Goal: Transaction & Acquisition: Purchase product/service

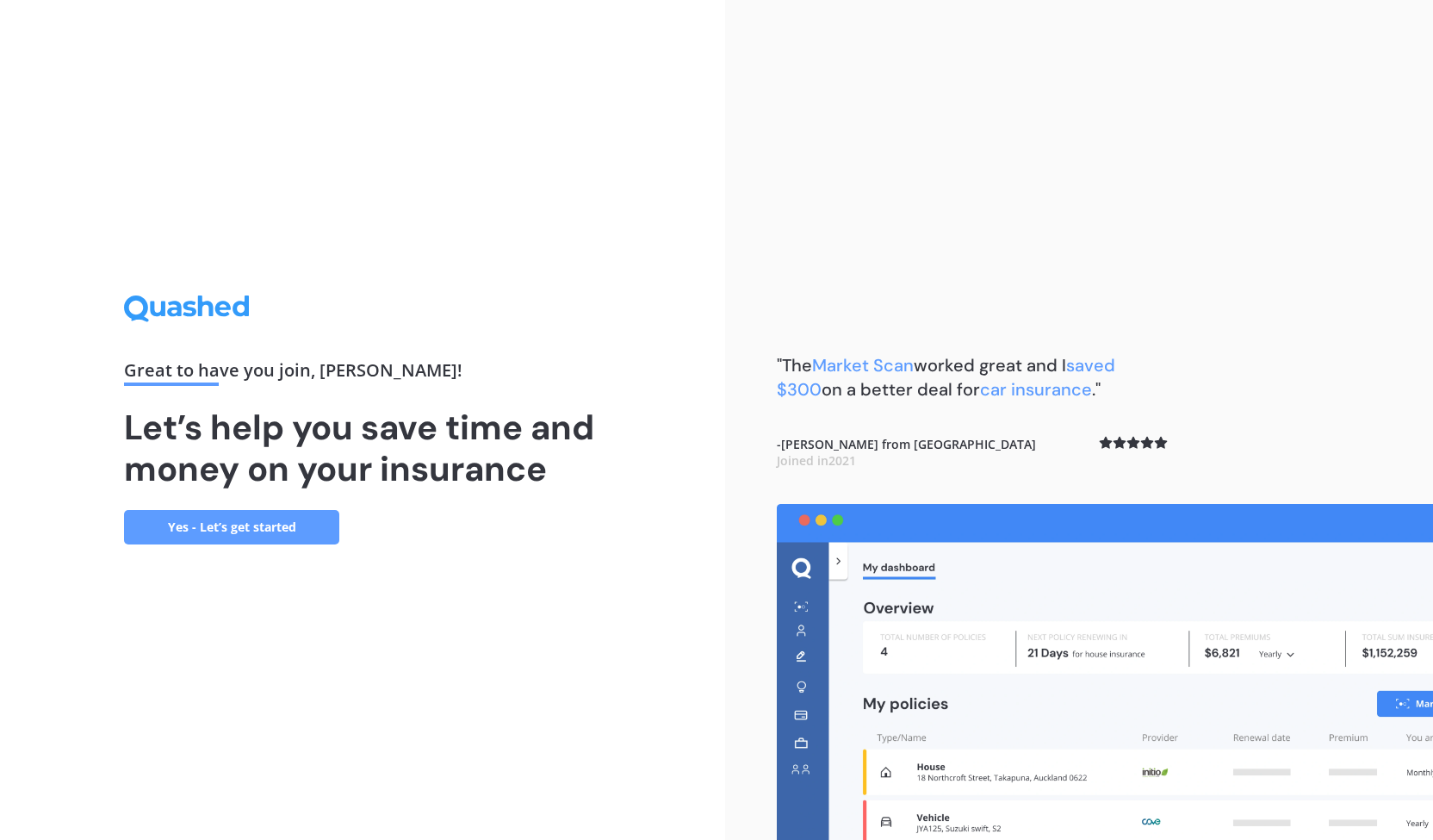
click at [295, 529] on link "Yes - Let’s get started" at bounding box center [232, 527] width 215 height 35
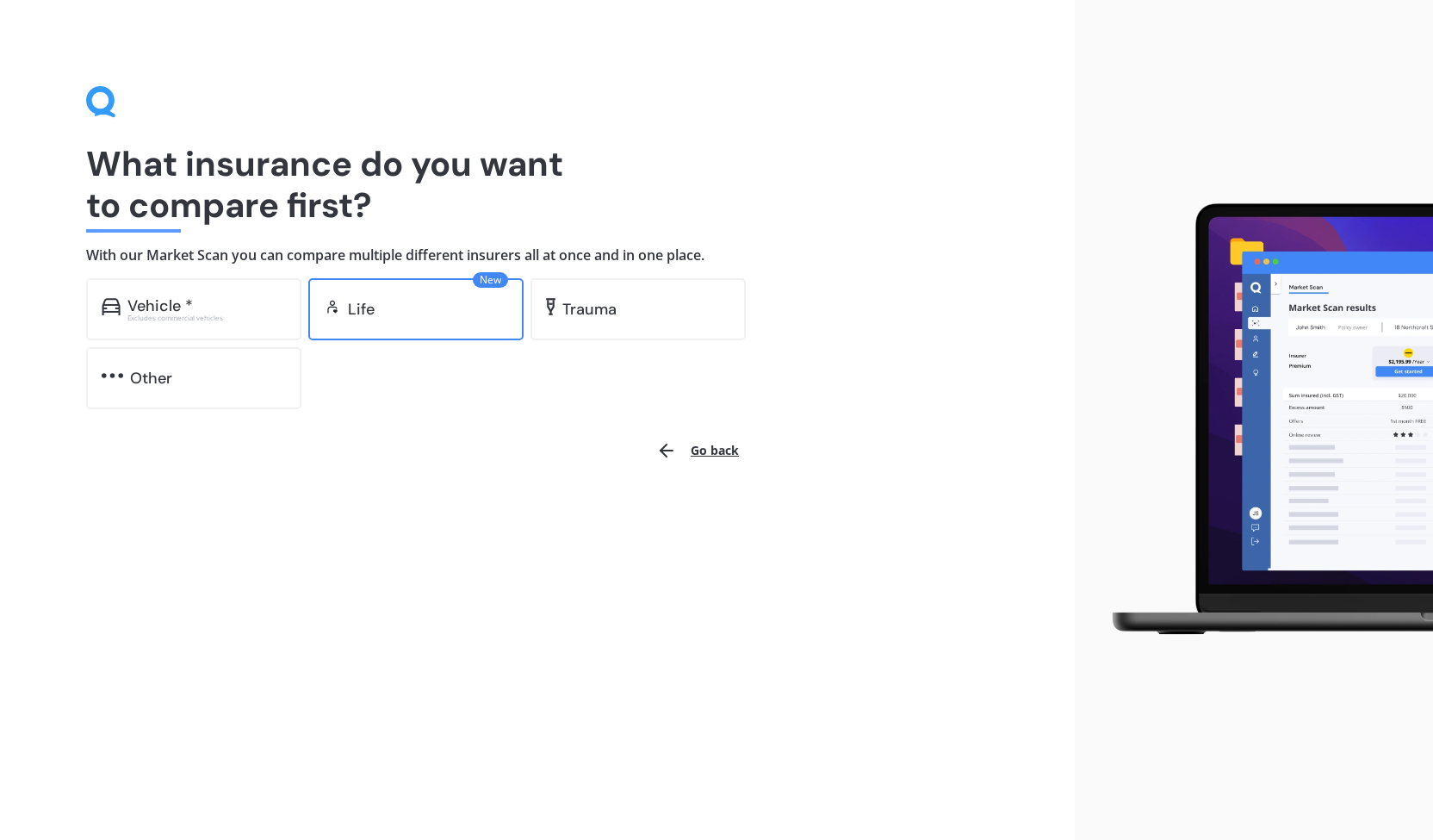
click at [375, 311] on div "Life" at bounding box center [427, 309] width 160 height 17
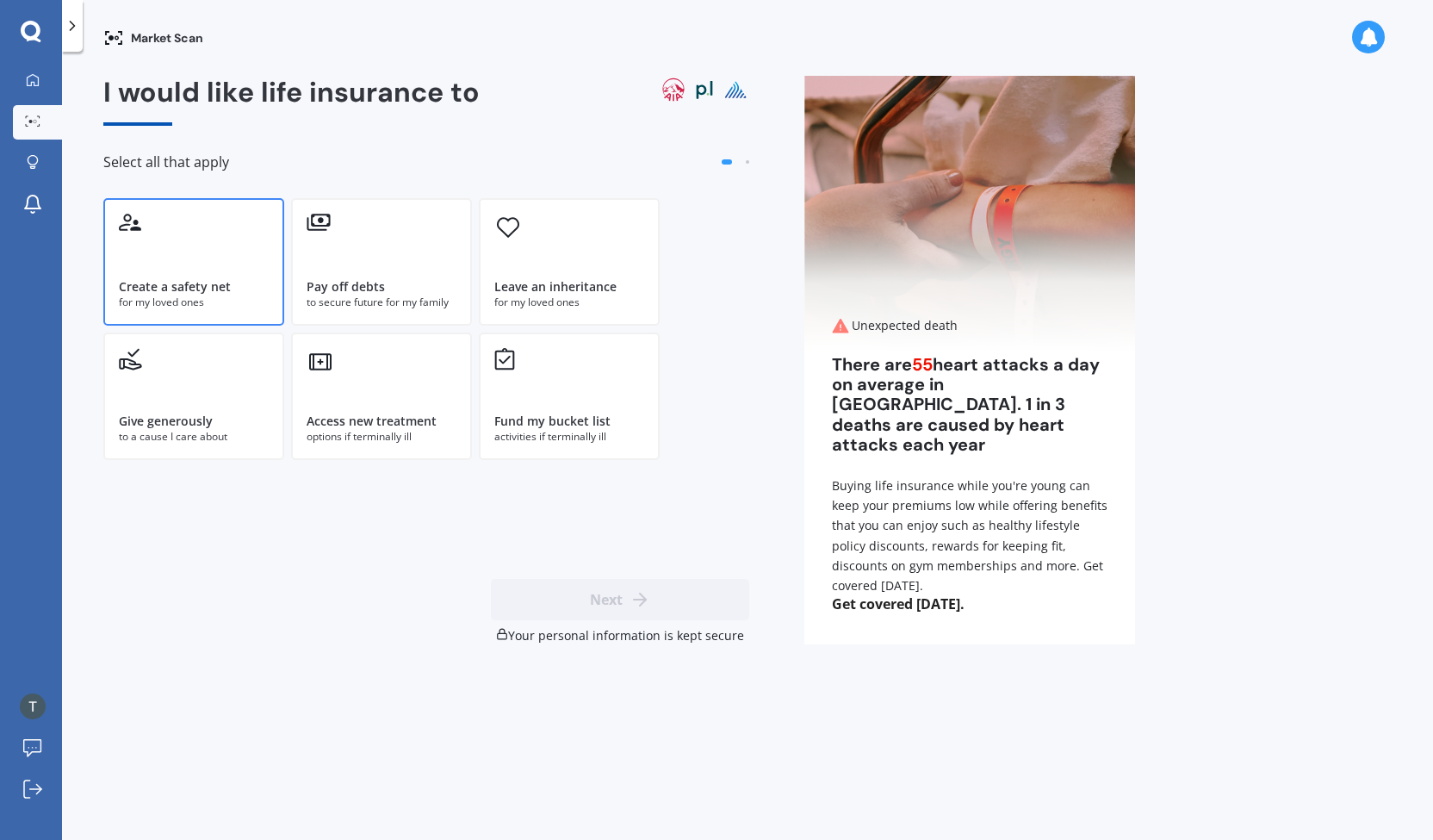
click at [198, 280] on div "Create a safety net" at bounding box center [175, 286] width 112 height 17
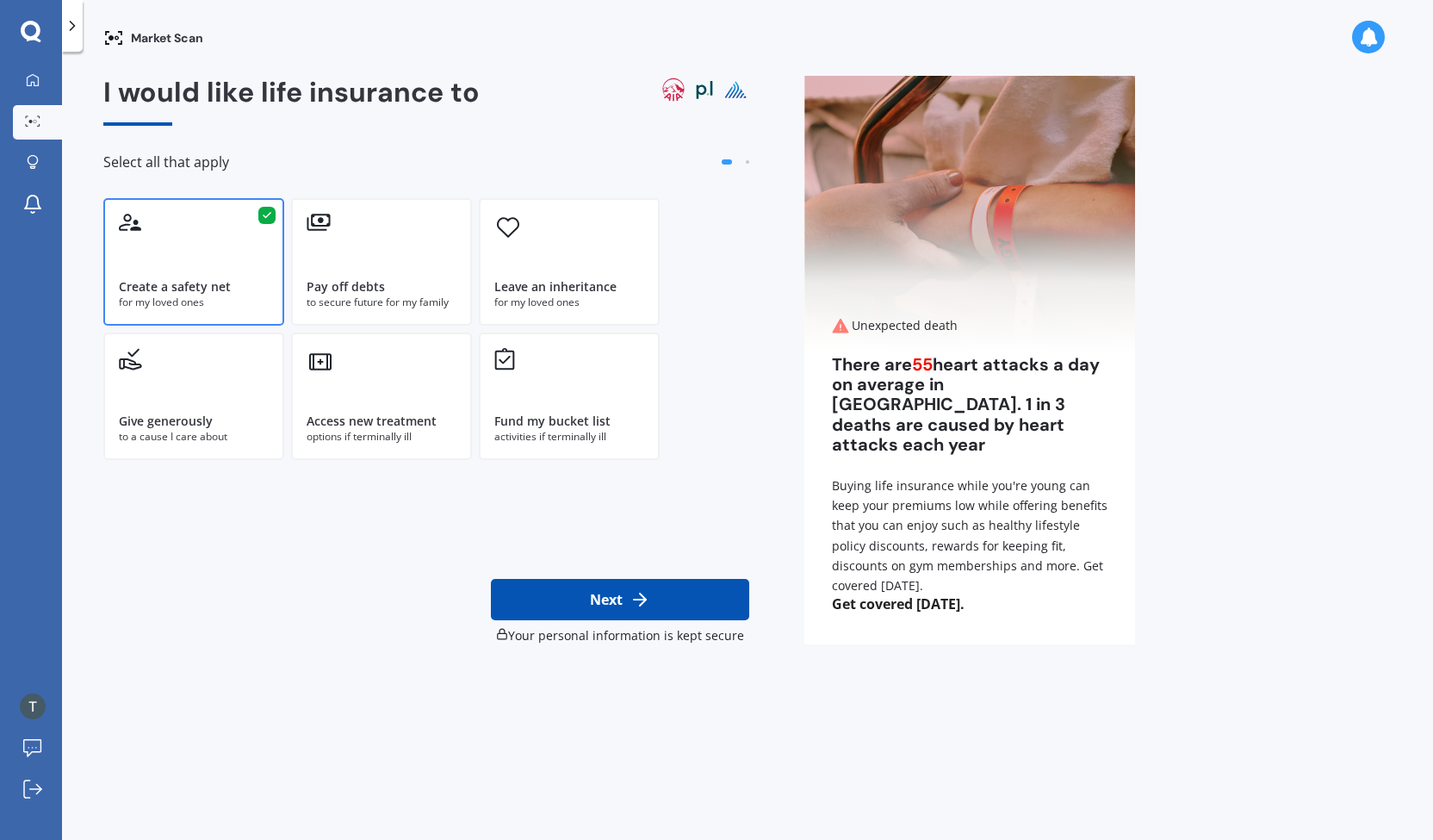
click at [644, 604] on icon at bounding box center [640, 600] width 21 height 21
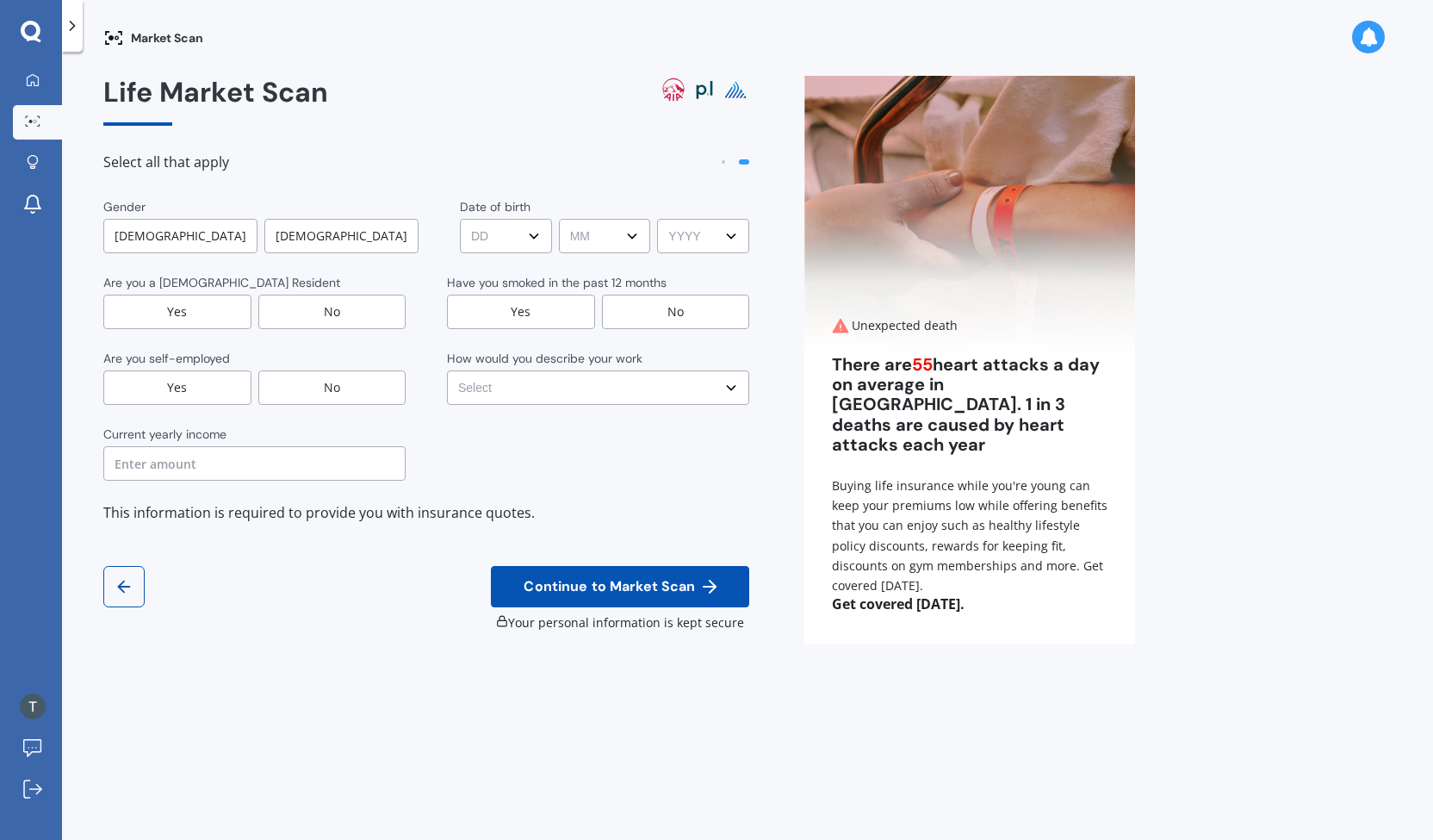
click at [139, 238] on div "[DEMOGRAPHIC_DATA]" at bounding box center [181, 236] width 154 height 35
click at [189, 308] on div "Yes" at bounding box center [178, 311] width 148 height 35
click at [354, 394] on div "No" at bounding box center [332, 387] width 148 height 35
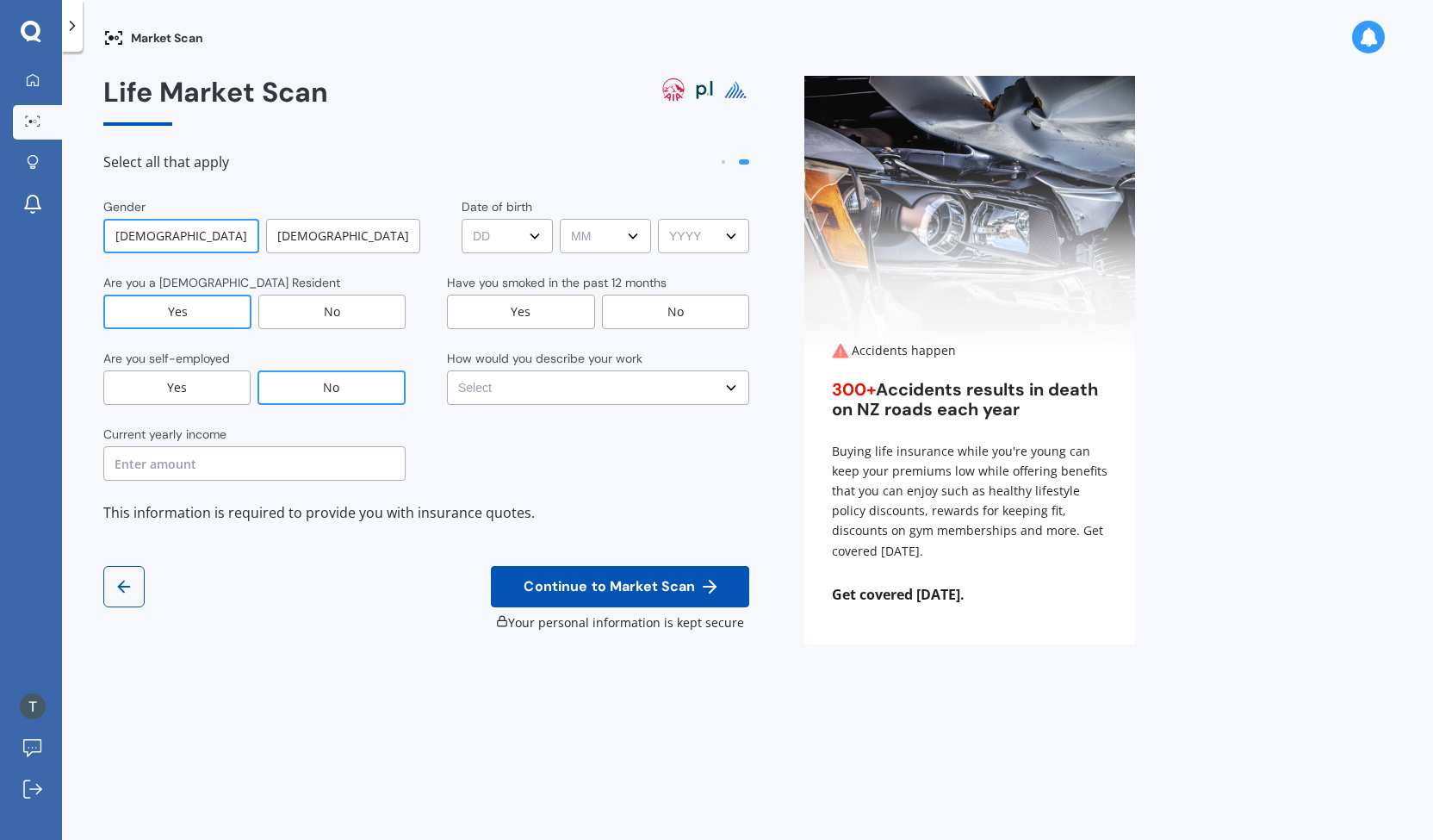
click at [520, 237] on select "DD DD 01 02 03 04 05 06 07 08 09 10 11 12 13 14 15 16 17 18 19 20 21 22 23 24 2…" at bounding box center [508, 236] width 92 height 35
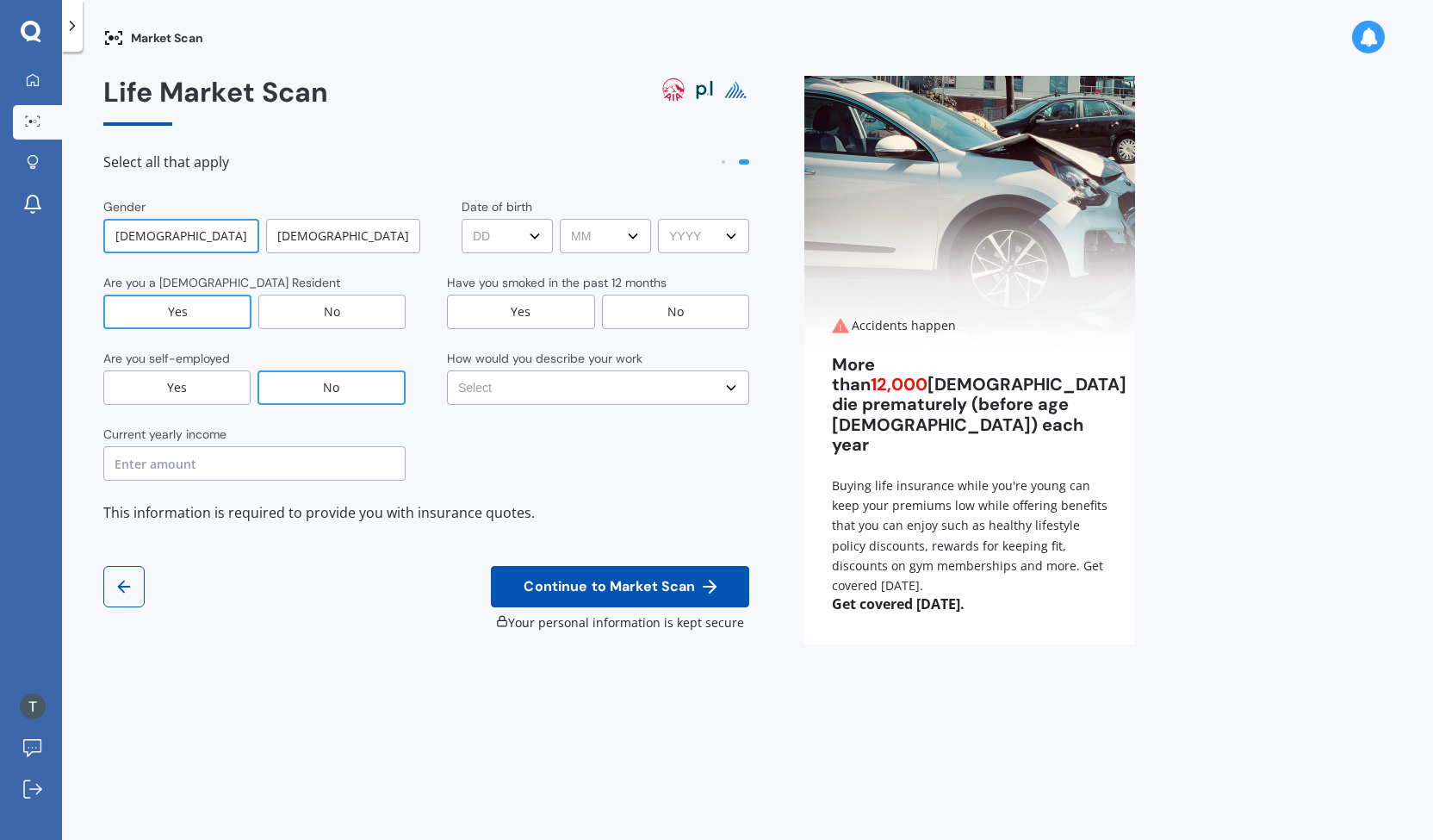
select select "02"
click at [462, 219] on select "DD DD 01 02 03 04 05 06 07 08 09 10 11 12 13 14 15 16 17 18 19 20 21 22 23 24 2…" at bounding box center [508, 236] width 92 height 35
click at [603, 230] on select "MM MM 01 02 03 04 05 06 07 08 09 10 11 12" at bounding box center [606, 236] width 92 height 35
select select "04"
click at [560, 219] on select "MM MM 01 02 03 04 05 06 07 08 09 10 11 12" at bounding box center [606, 236] width 92 height 35
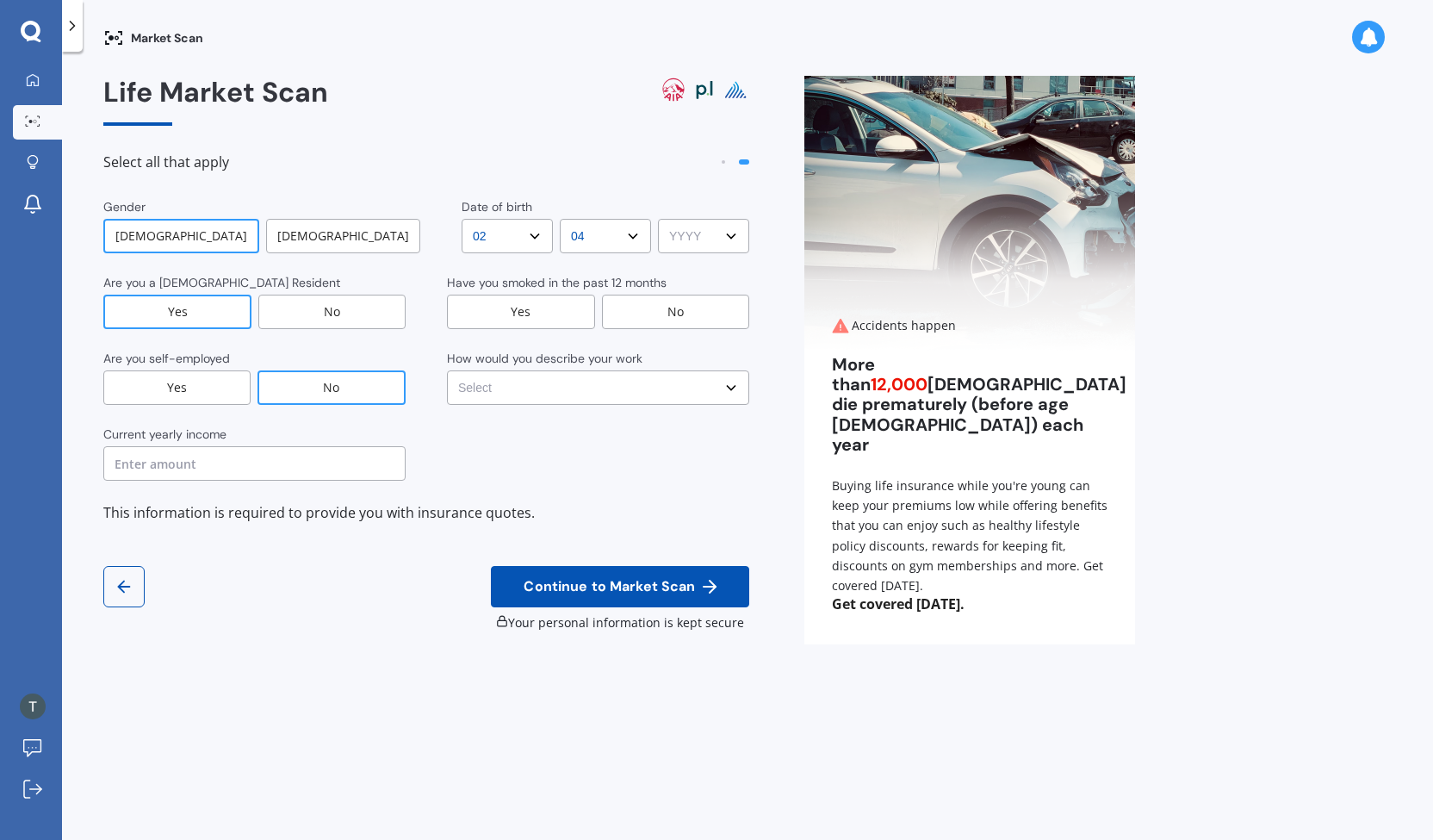
click at [700, 255] on div "Gender [DEMOGRAPHIC_DATA] [DEMOGRAPHIC_DATA] Date of birth DD DD 01 02 03 04 05…" at bounding box center [427, 340] width 646 height 282
click at [704, 242] on select "YYYY YYYY 2009 2008 2007 2006 2005 2004 2003 2002 2001 2000 1999 1998 1997 1996…" at bounding box center [704, 236] width 92 height 35
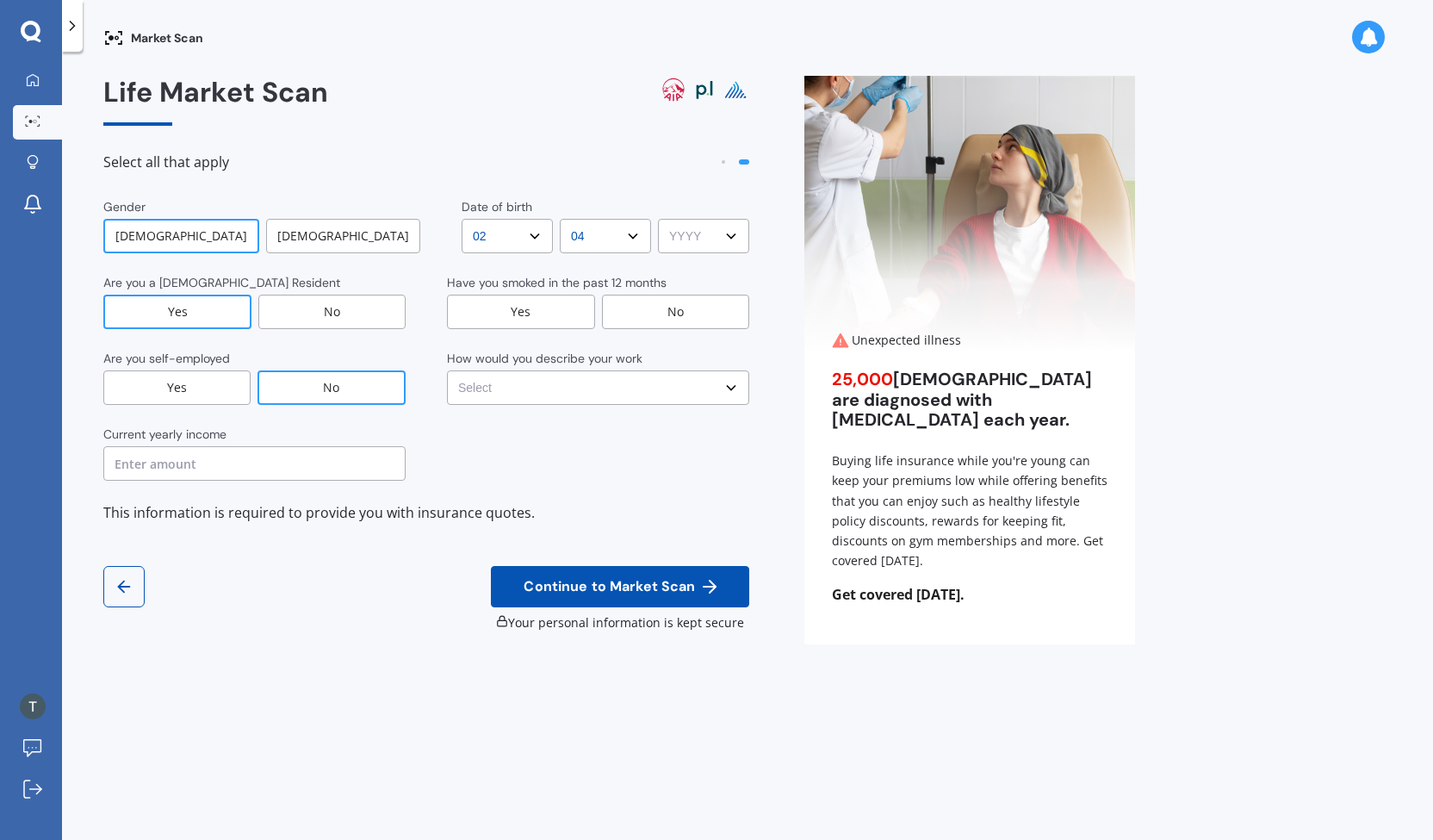
select select "1984"
click at [659, 219] on select "YYYY YYYY 2009 2008 2007 2006 2005 2004 2003 2002 2001 2000 1999 1998 1997 1996…" at bounding box center [704, 236] width 92 height 35
click at [669, 311] on div "No" at bounding box center [676, 311] width 148 height 35
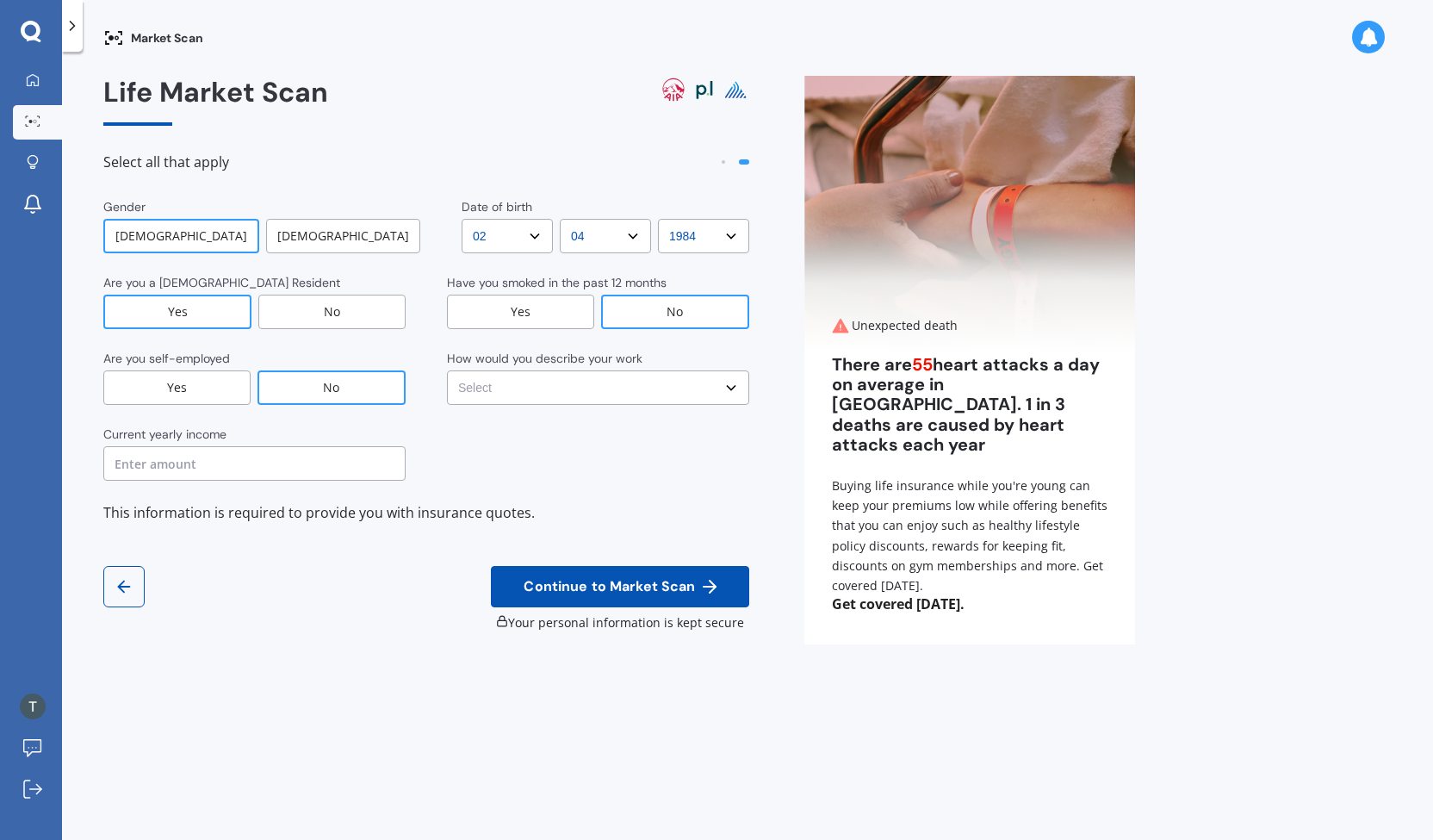
click at [673, 386] on select "Select No manual work e.g. lawyer, consultant, engineer Light manual work [PERS…" at bounding box center [598, 387] width 302 height 35
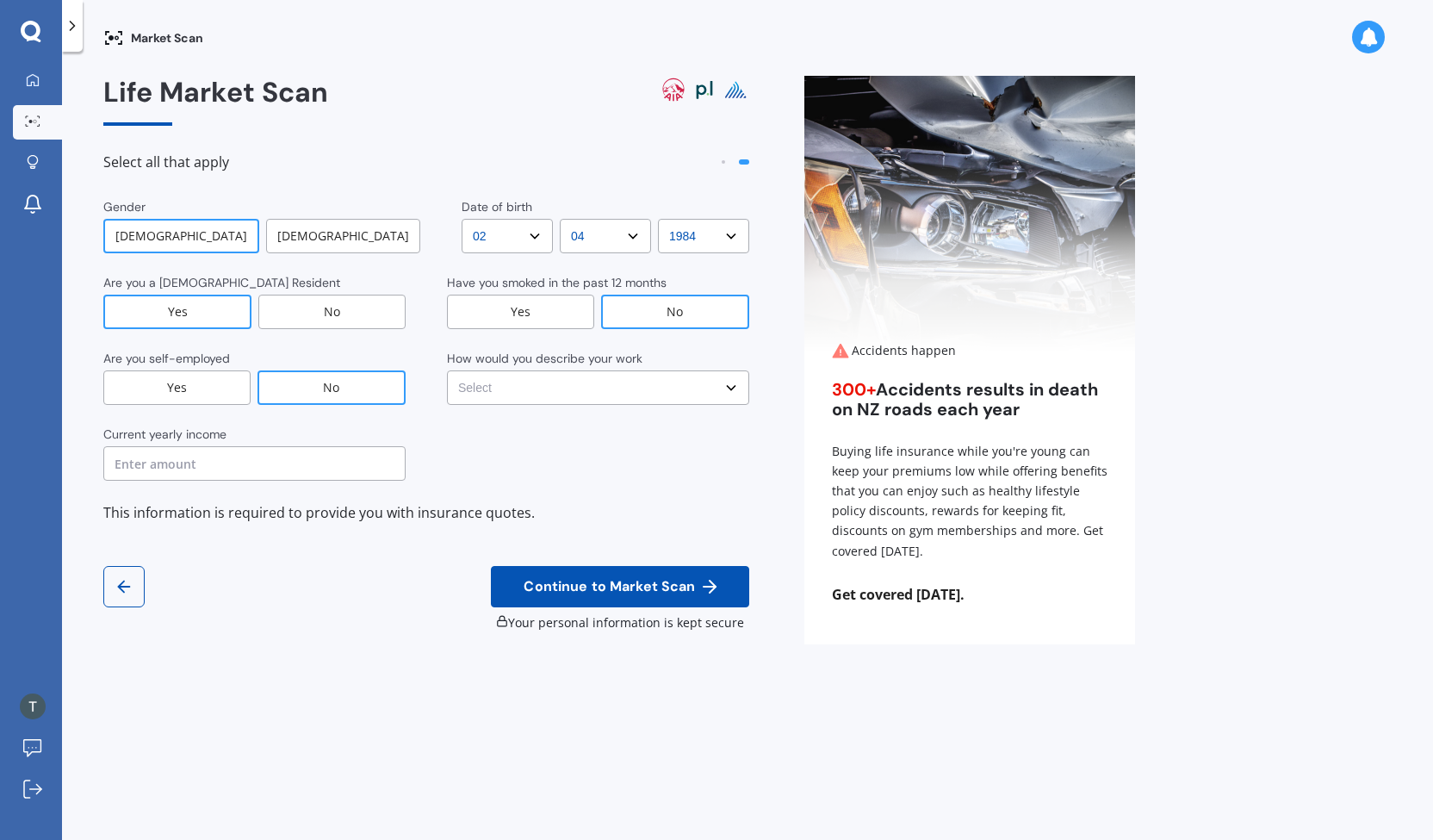
select select "No manual work e.g. lawyer, consultant, engineer"
click at [447, 370] on select "Select No manual work e.g. lawyer, consultant, engineer Light manual work [PERS…" at bounding box center [598, 387] width 302 height 35
click at [342, 457] on input "text" at bounding box center [254, 463] width 302 height 35
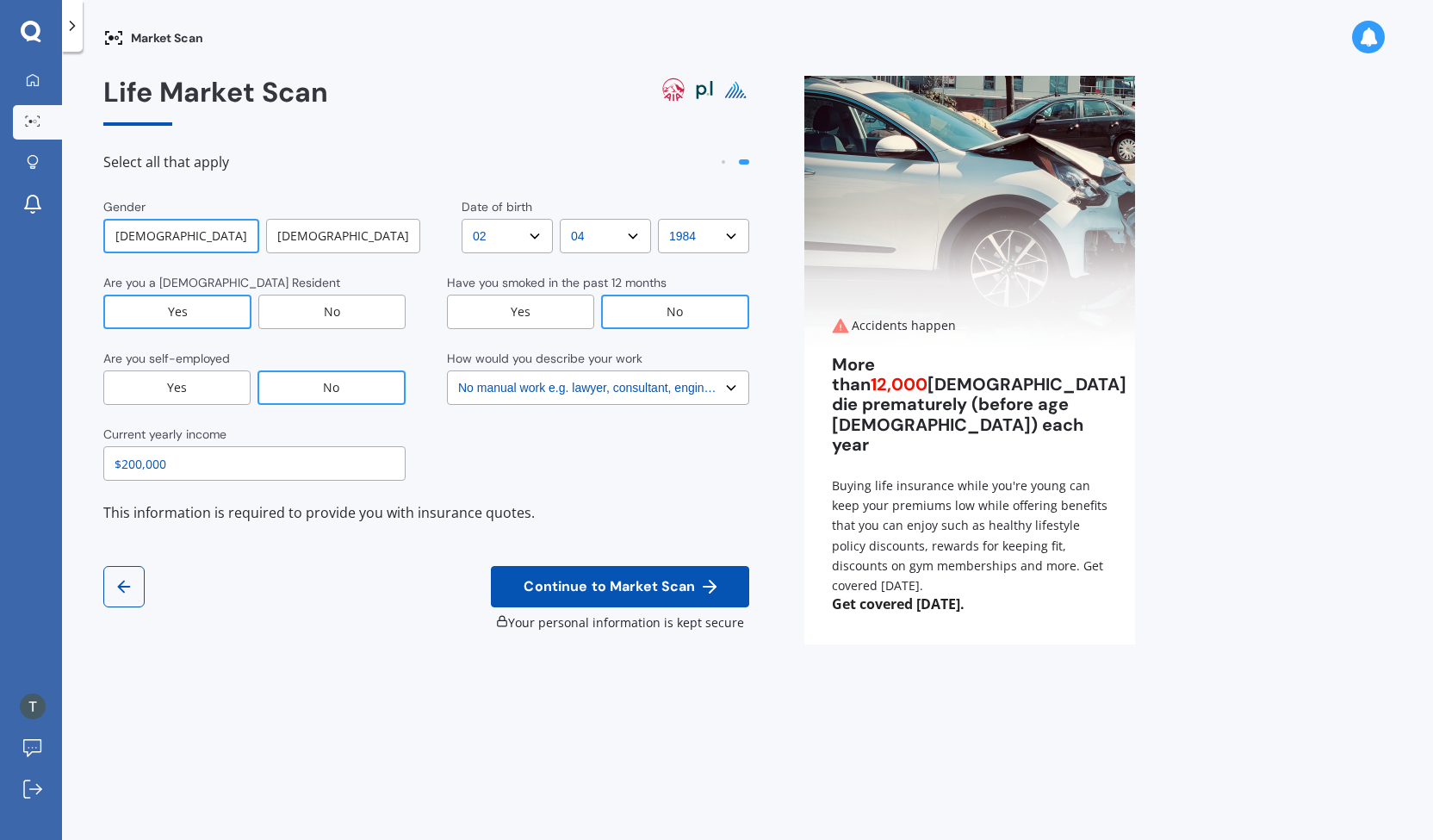
type input "$200,000"
click at [633, 590] on span "Continue to Market Scan" at bounding box center [609, 587] width 179 height 16
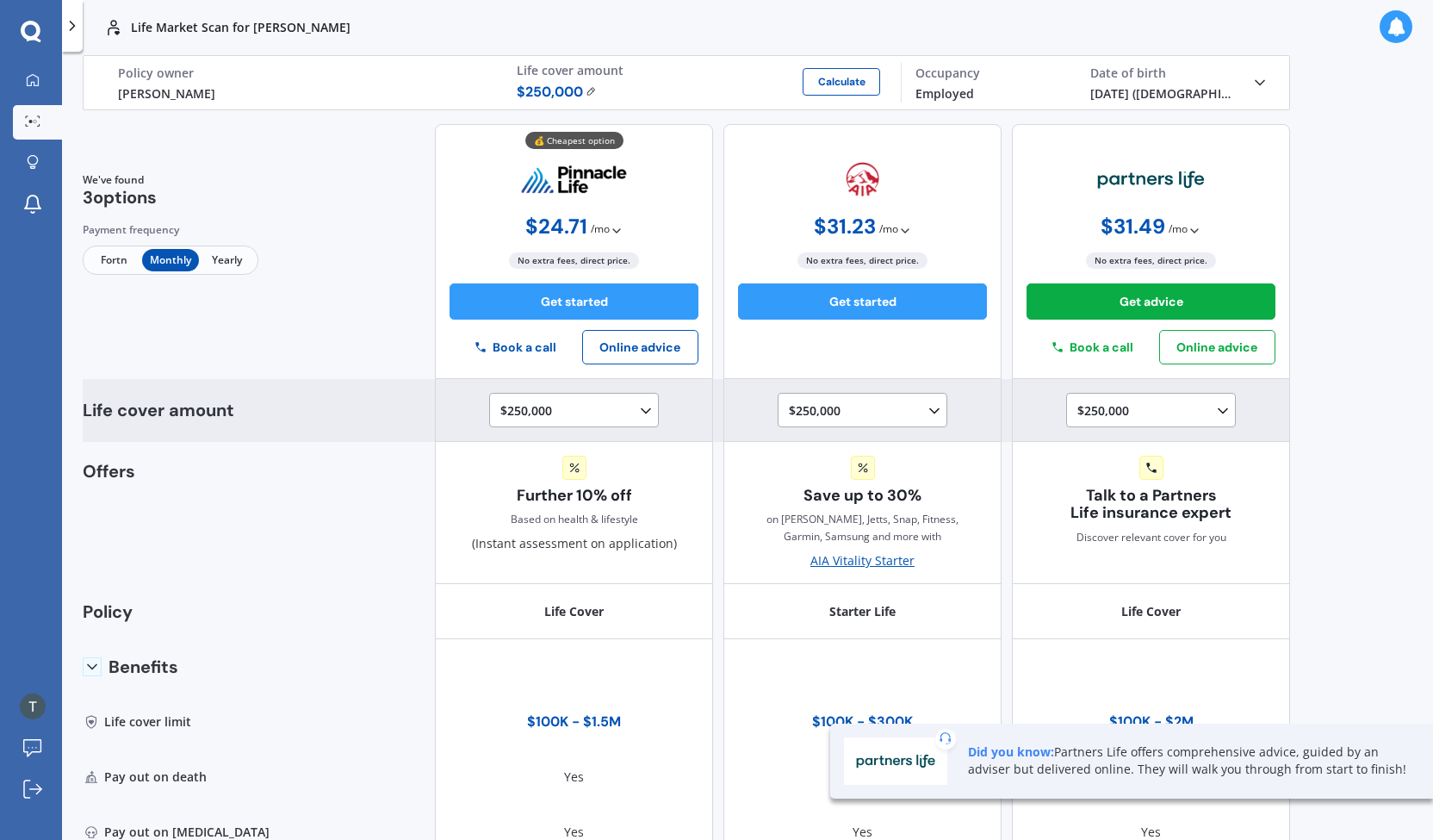
click at [637, 413] on icon at bounding box center [645, 411] width 17 height 17
click at [579, 491] on div "$500,000" at bounding box center [577, 488] width 152 height 31
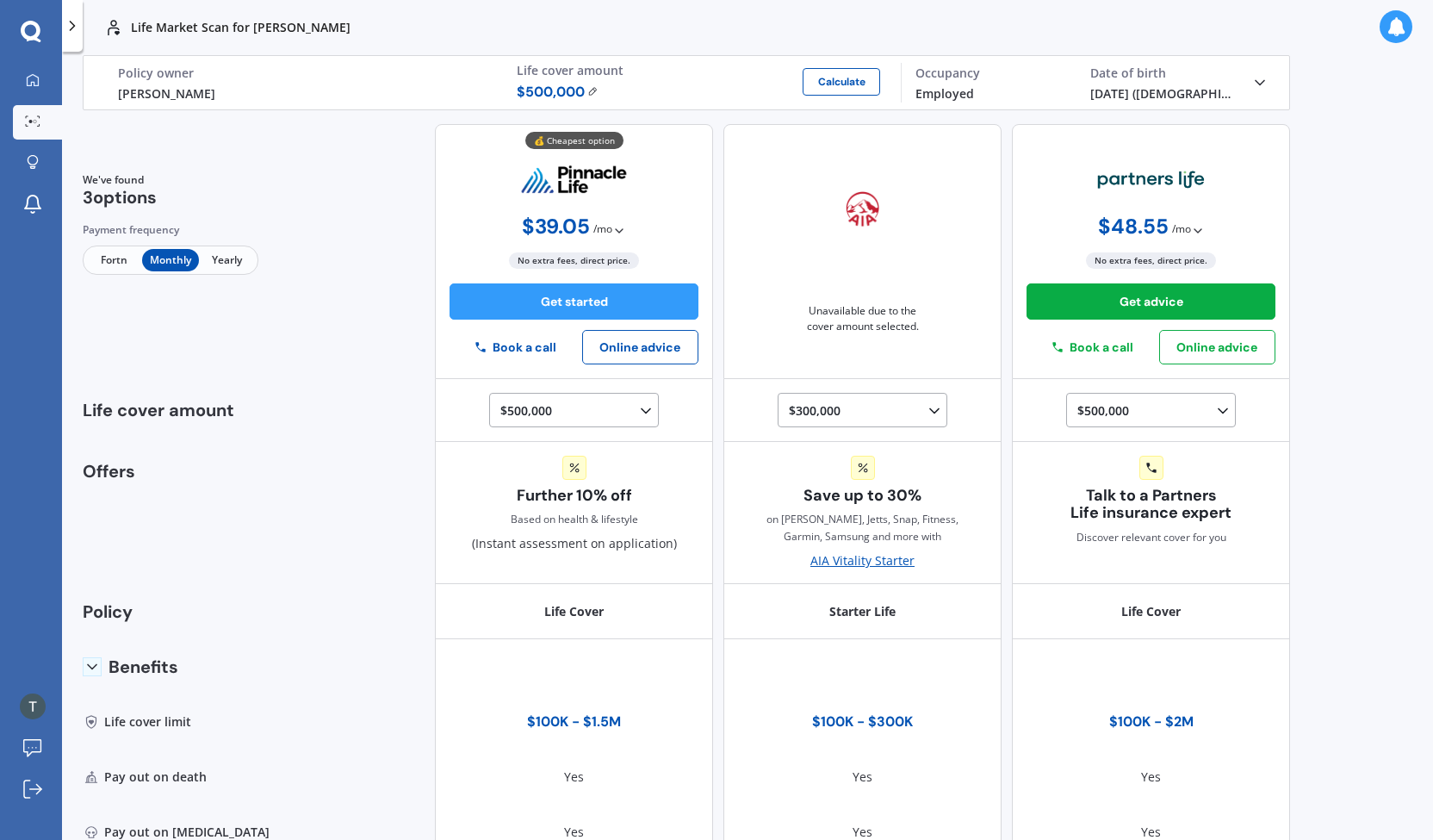
click at [613, 234] on icon at bounding box center [619, 230] width 14 height 14
click at [613, 233] on icon at bounding box center [619, 230] width 14 height 14
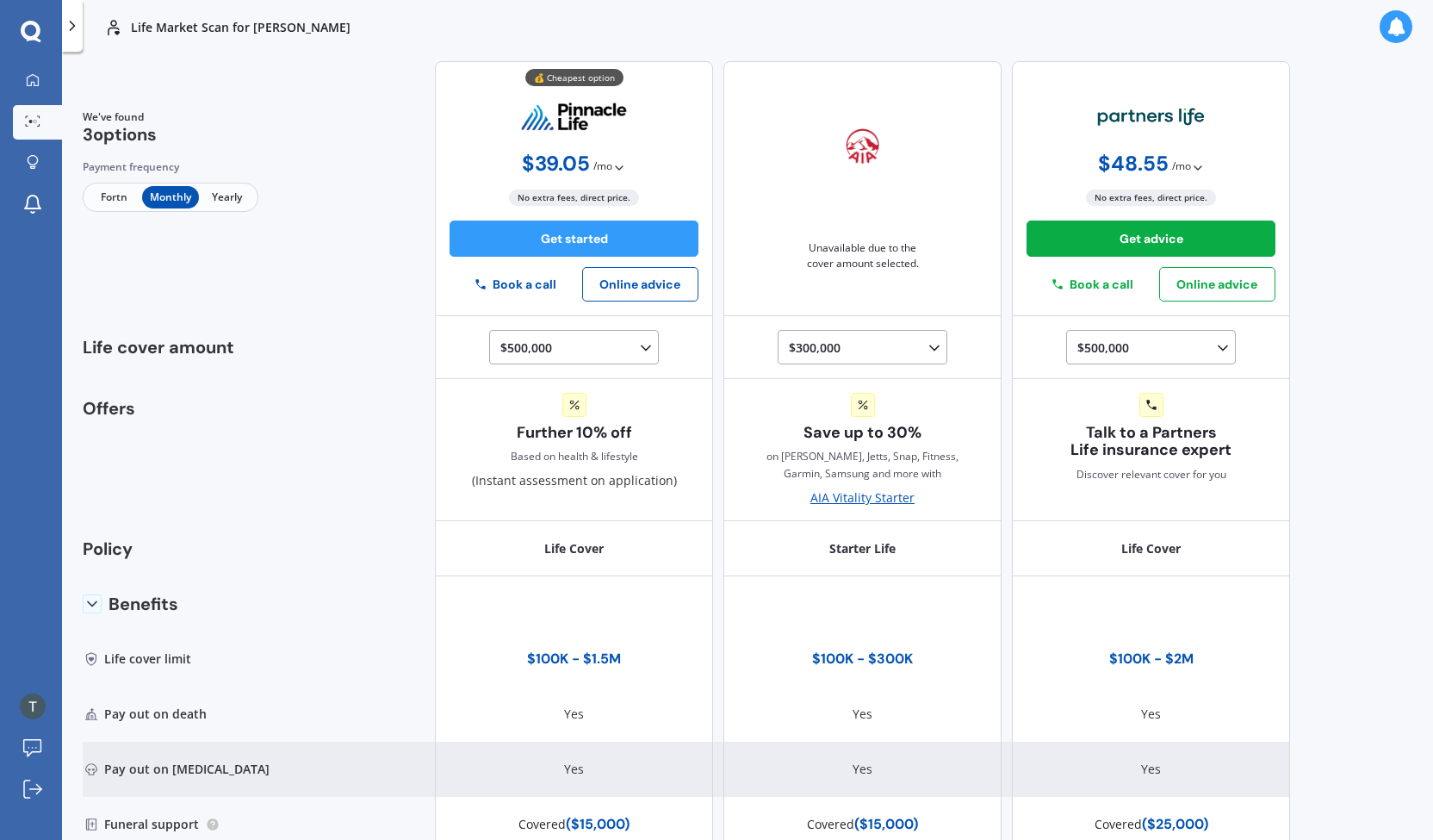
scroll to position [0, 0]
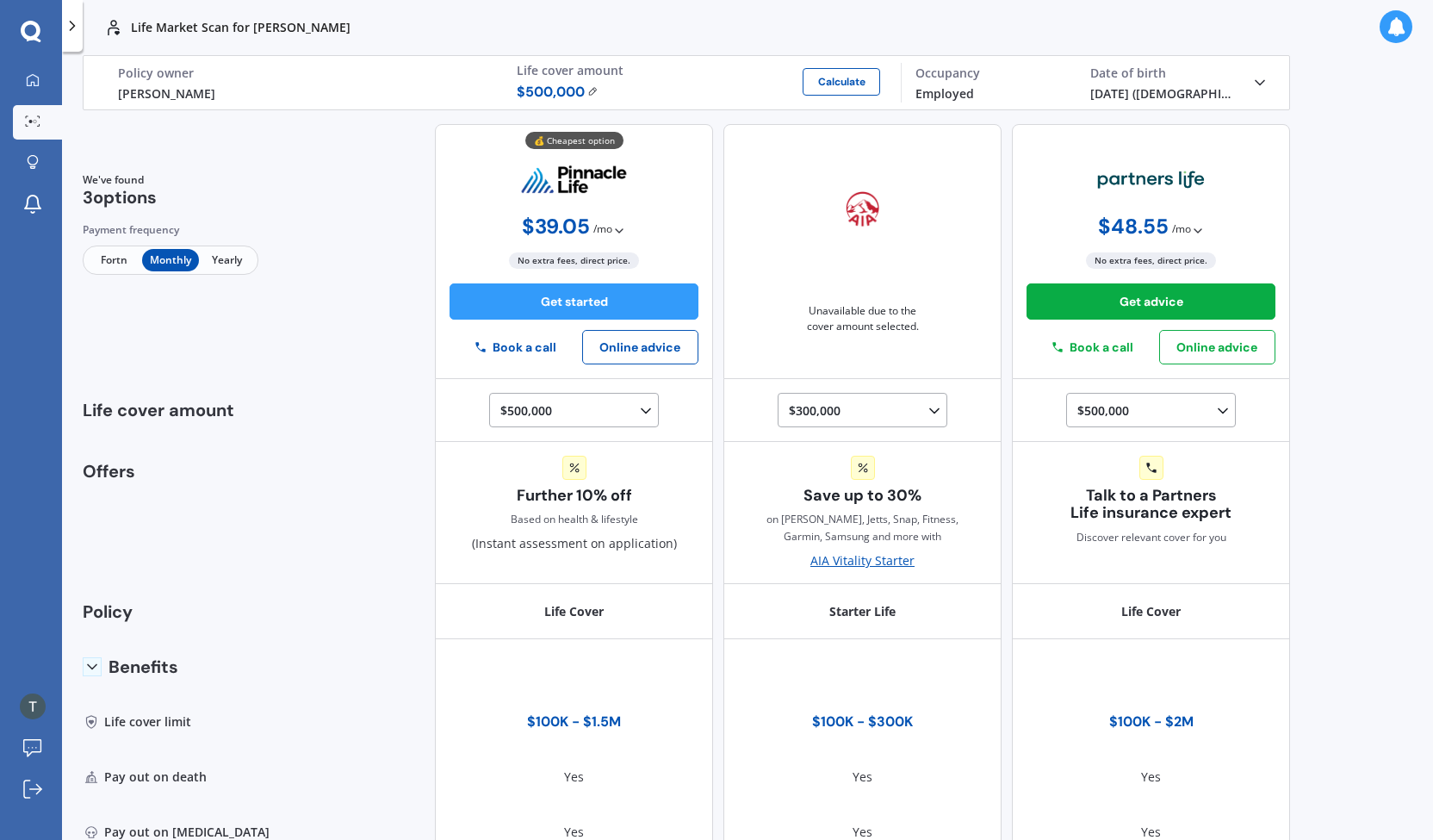
click at [613, 227] on icon at bounding box center [619, 230] width 14 height 14
click at [604, 227] on span "/ mo" at bounding box center [602, 229] width 19 height 17
click at [561, 258] on span "No extra fees, direct price." at bounding box center [573, 260] width 130 height 16
click at [559, 261] on span "No extra fees, direct price." at bounding box center [573, 260] width 130 height 16
click at [242, 263] on span "Yearly" at bounding box center [227, 260] width 56 height 22
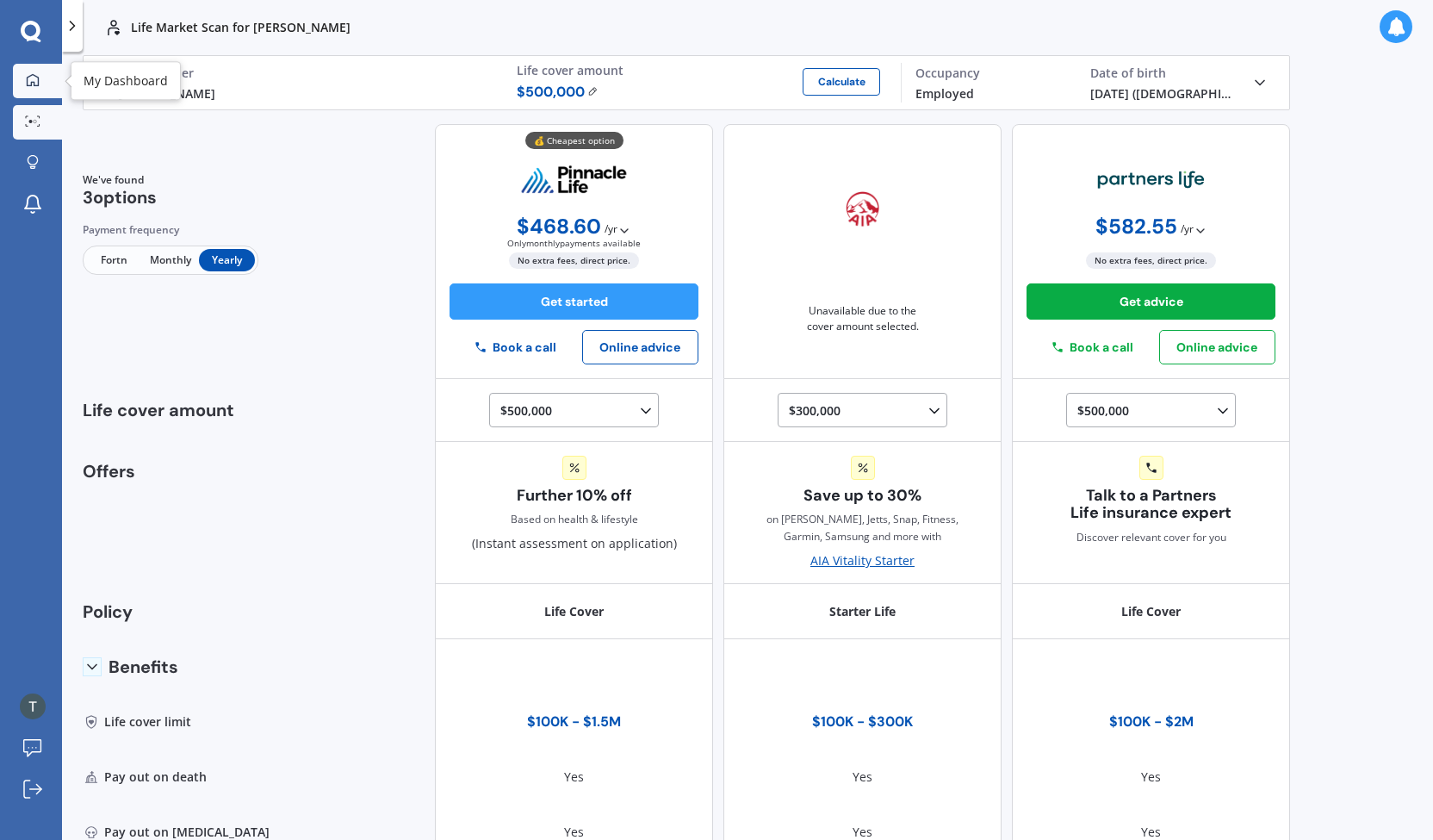
click at [35, 76] on icon at bounding box center [33, 80] width 14 height 14
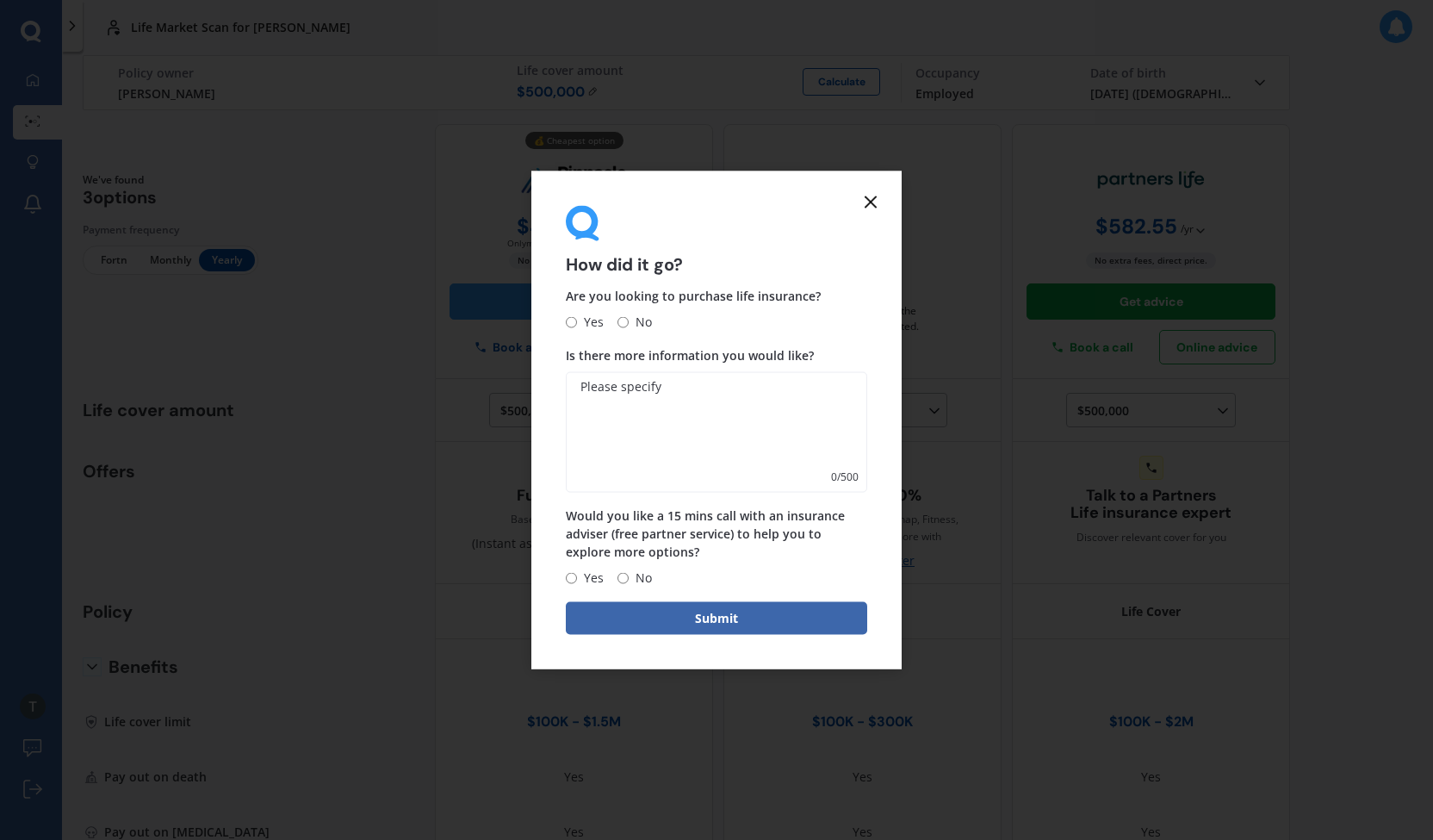
click at [872, 201] on line at bounding box center [870, 201] width 10 height 10
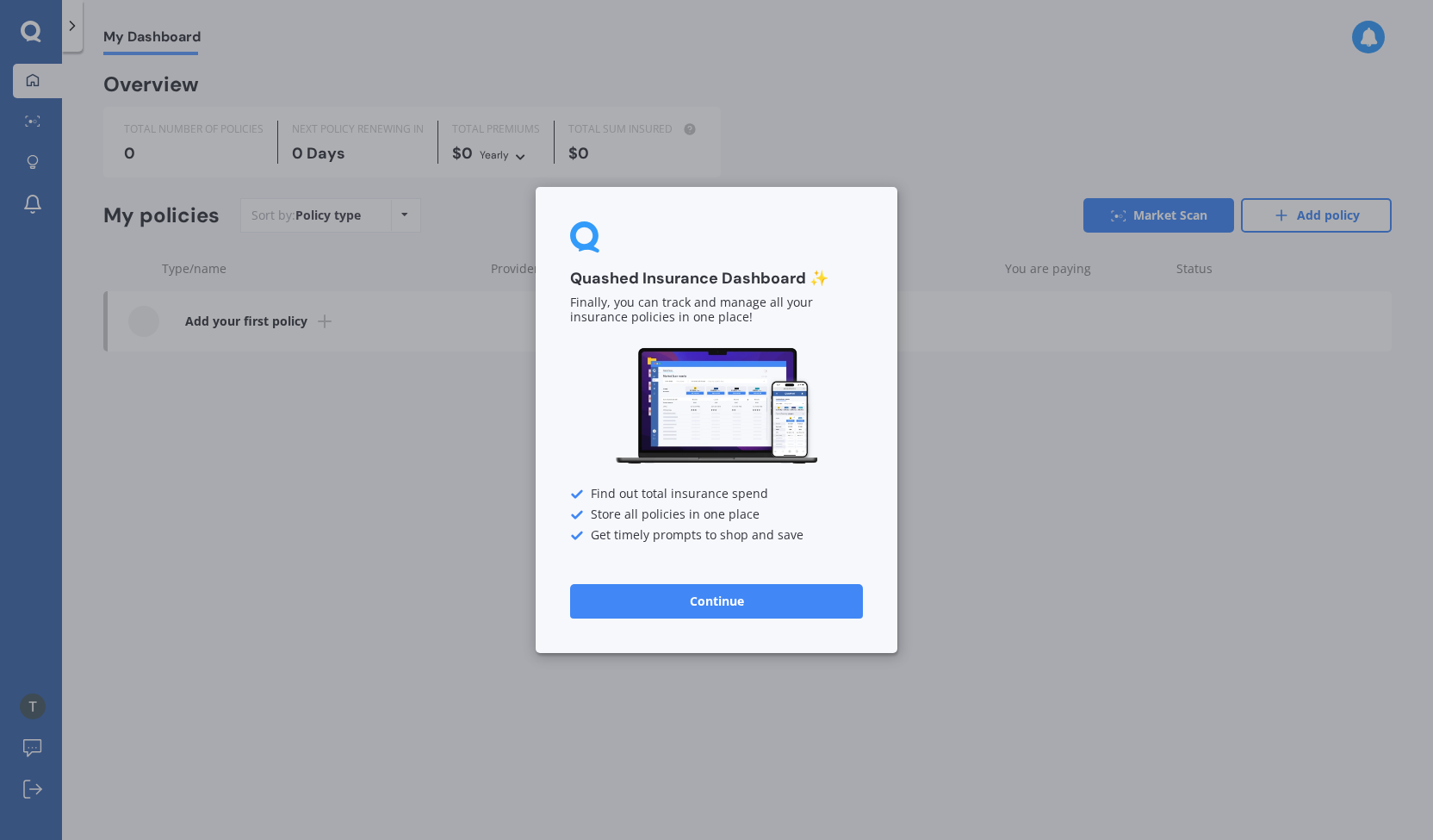
click at [768, 601] on button "Continue" at bounding box center [716, 601] width 293 height 35
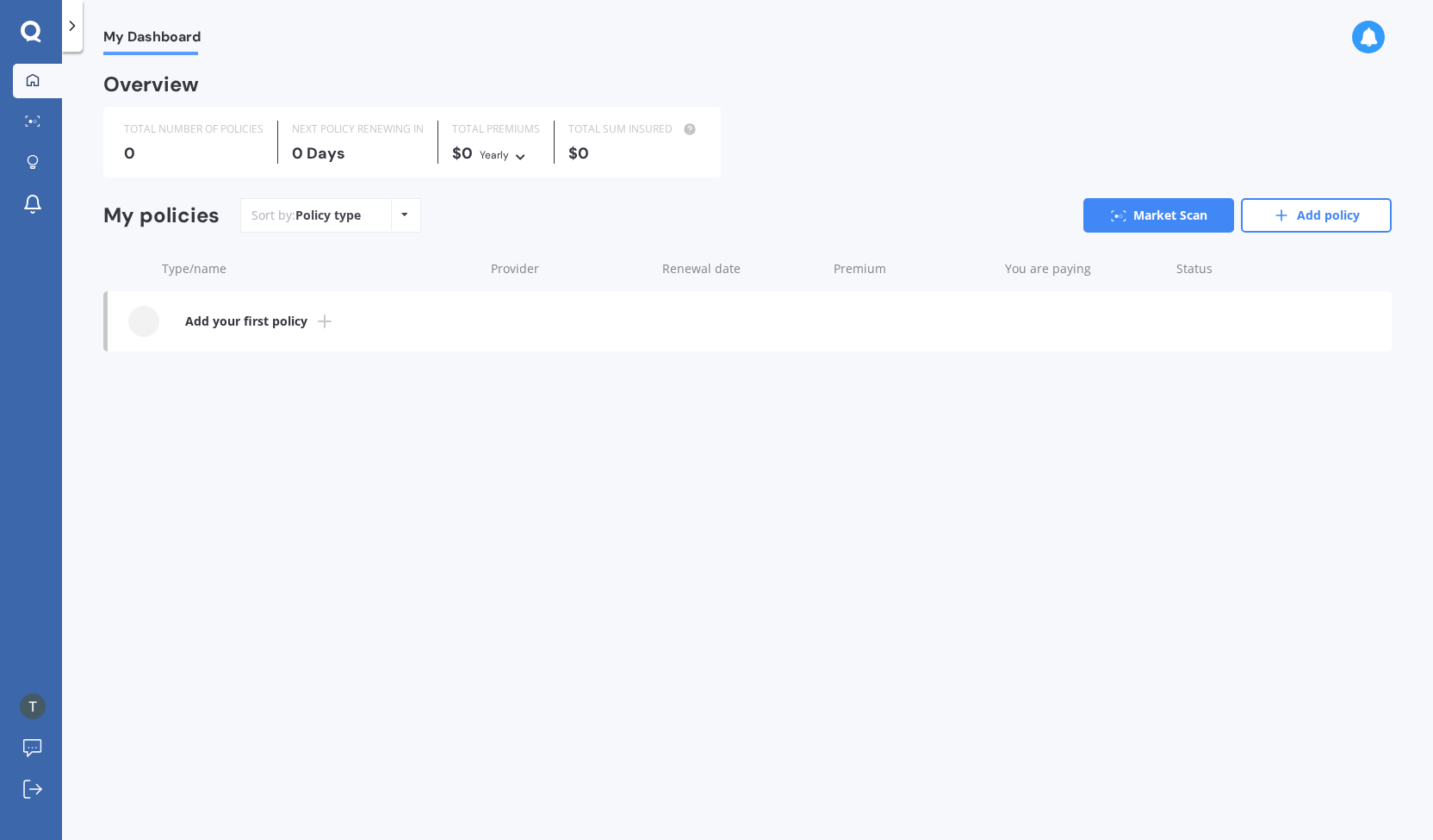
click at [319, 326] on icon at bounding box center [325, 321] width 21 height 21
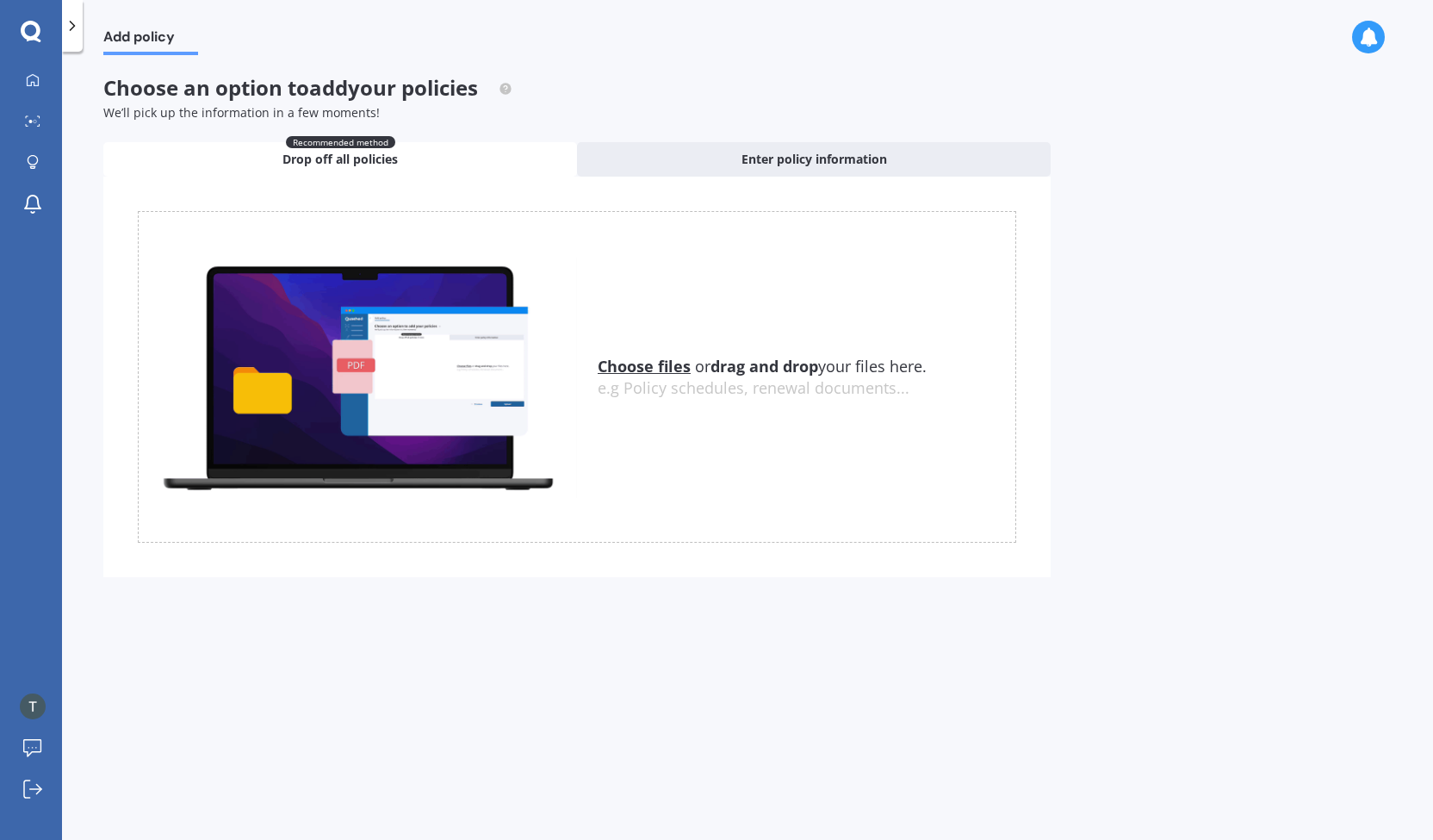
click at [72, 19] on icon at bounding box center [72, 25] width 17 height 17
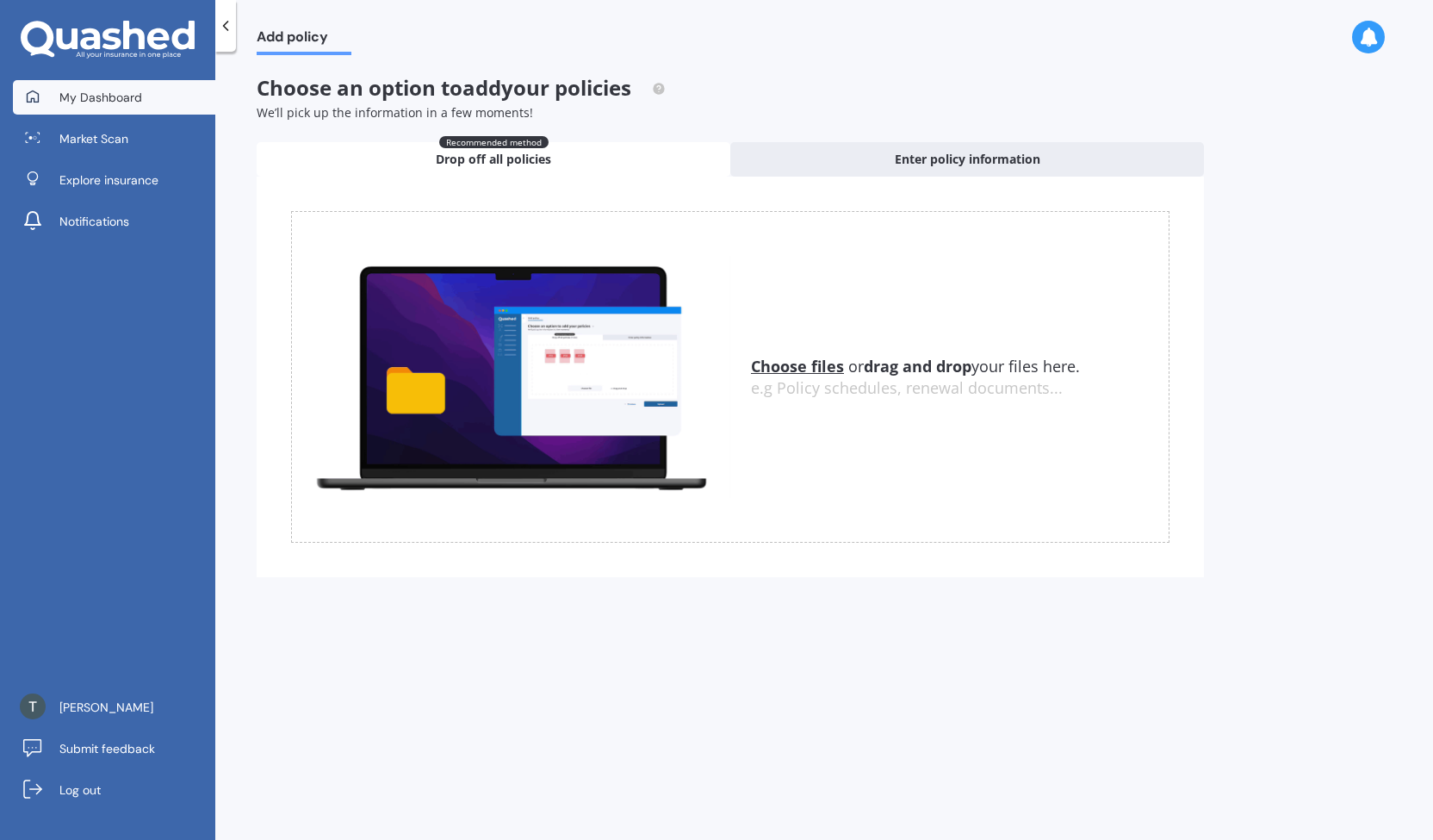
click at [113, 93] on span "My Dashboard" at bounding box center [101, 97] width 82 height 17
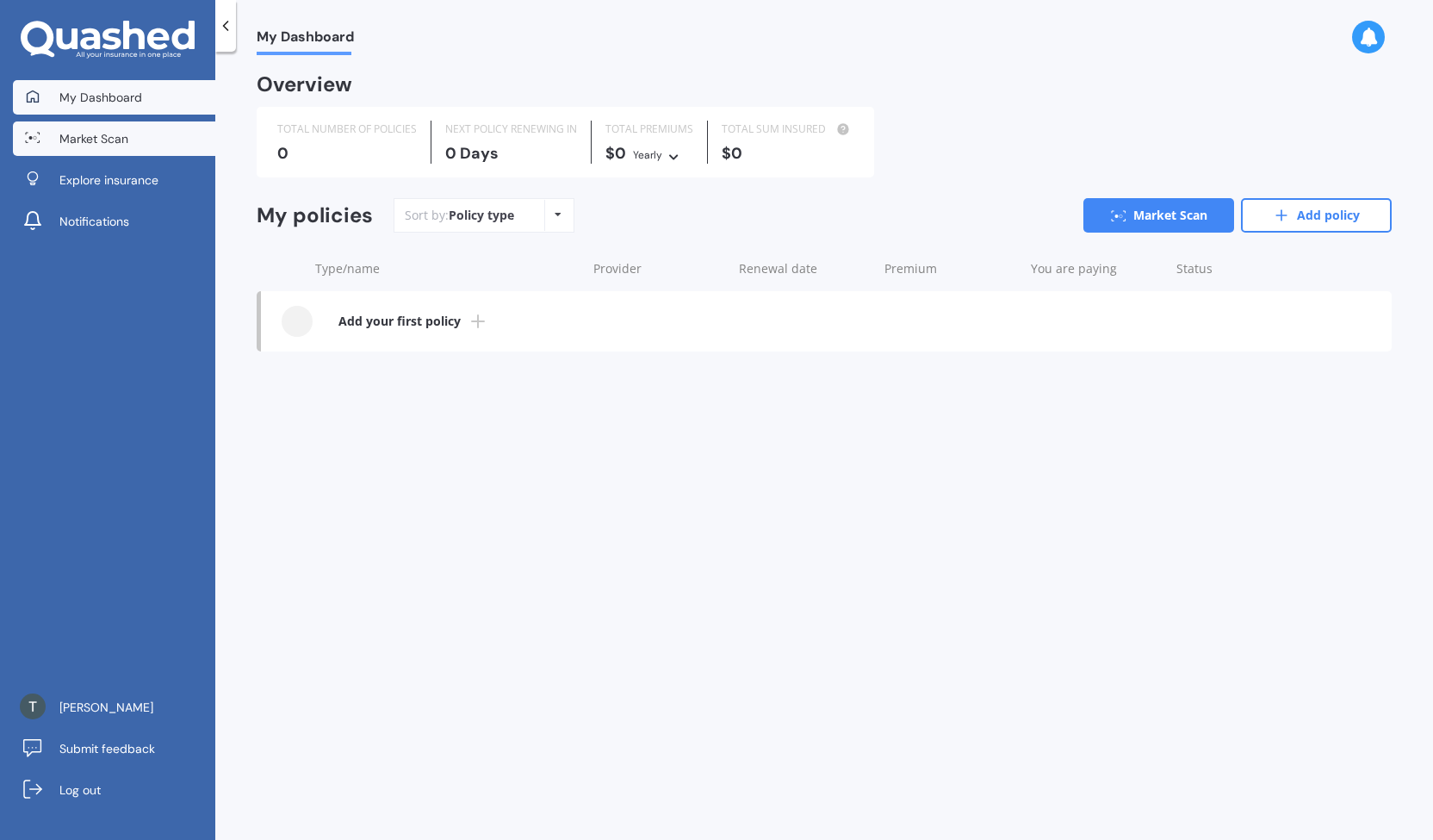
click at [112, 128] on link "Market Scan" at bounding box center [114, 138] width 202 height 35
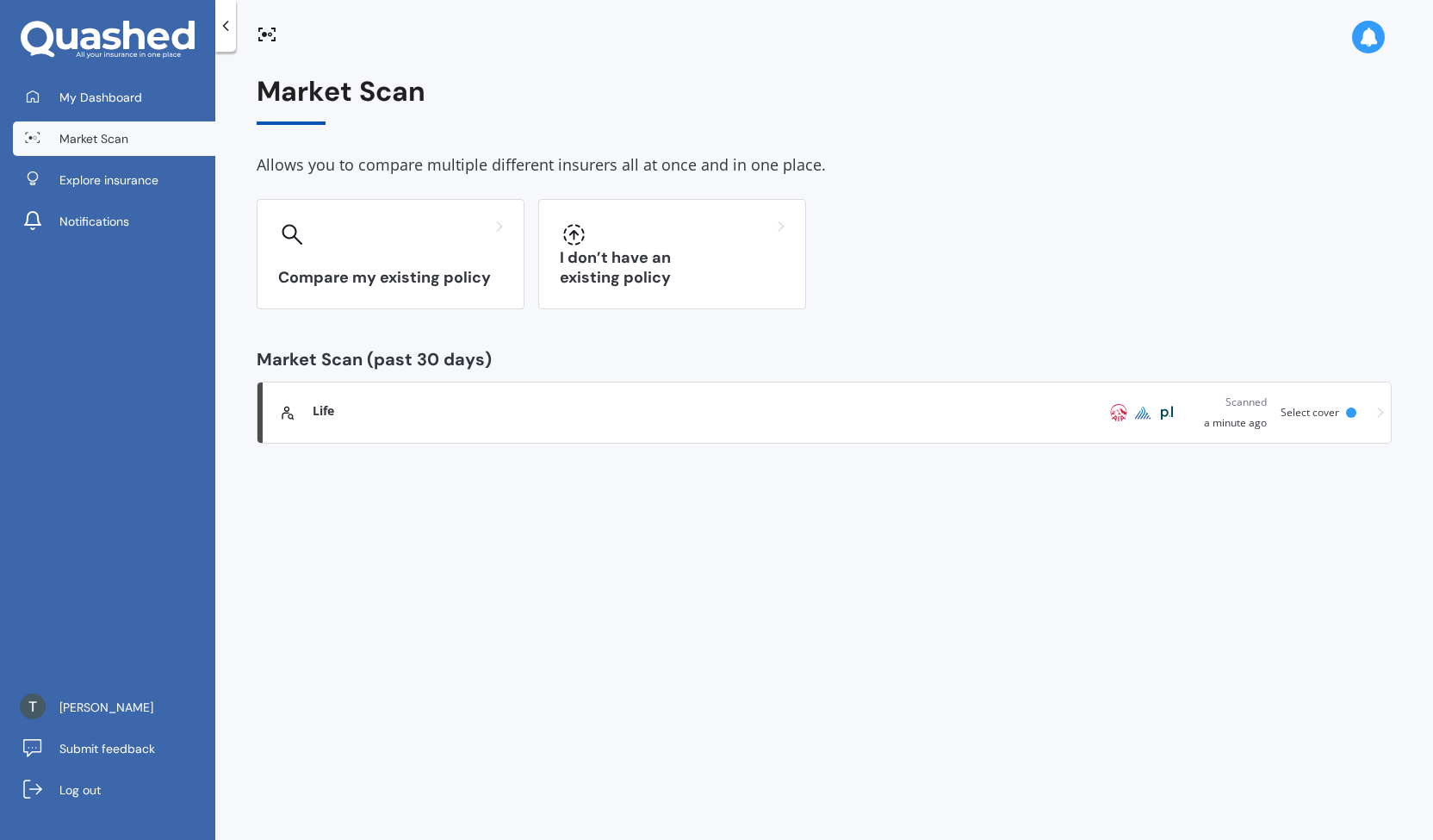
click at [1280, 413] on div "Life Scanned a minute ago Select cover" at bounding box center [824, 413] width 1120 height 38
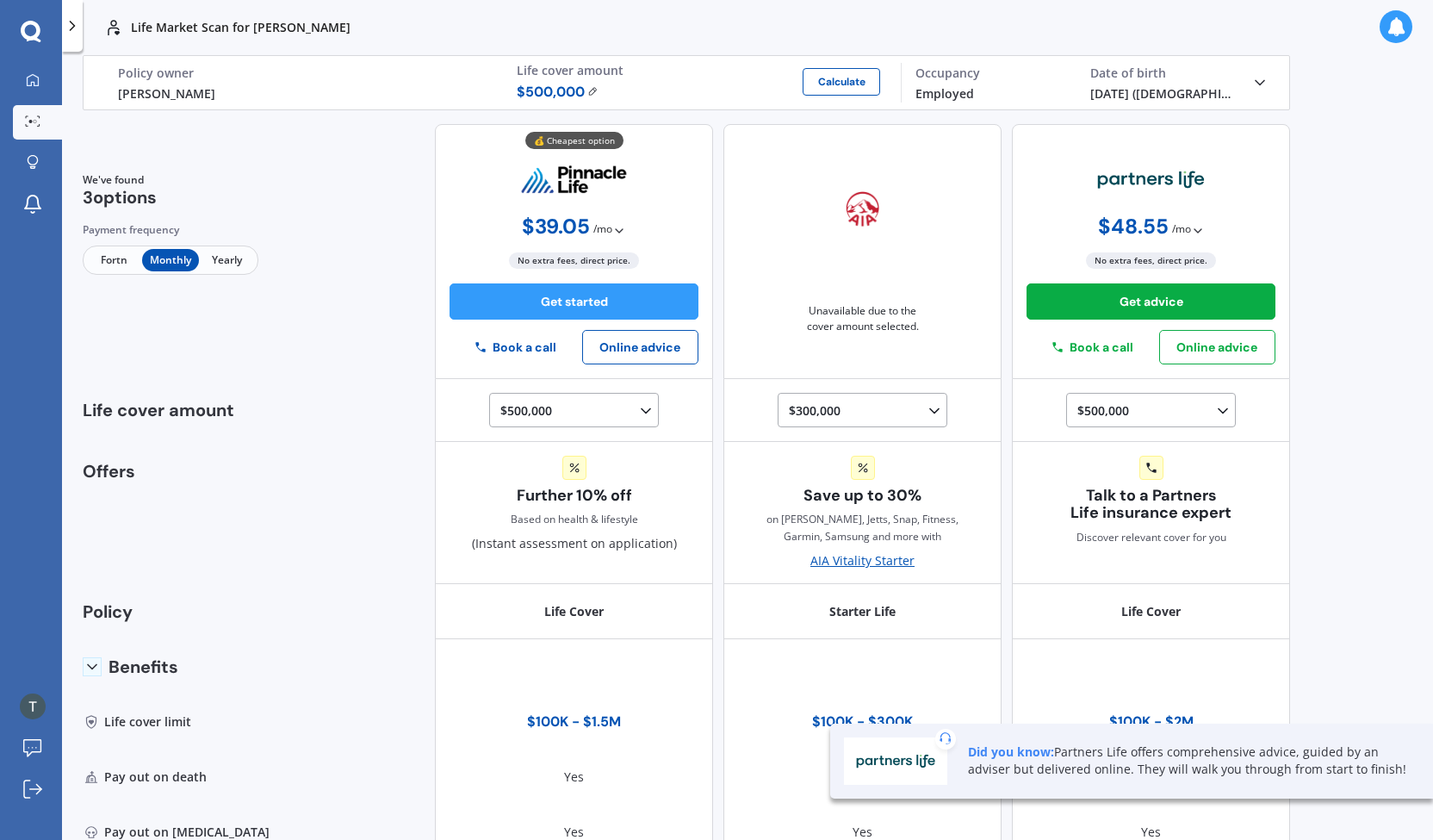
click at [1261, 81] on div "Life [PERSON_NAME] Policy owner $ 500,000 Calculate Life cover amount Employed …" at bounding box center [686, 82] width 1208 height 55
click at [1253, 80] on icon at bounding box center [1260, 82] width 17 height 17
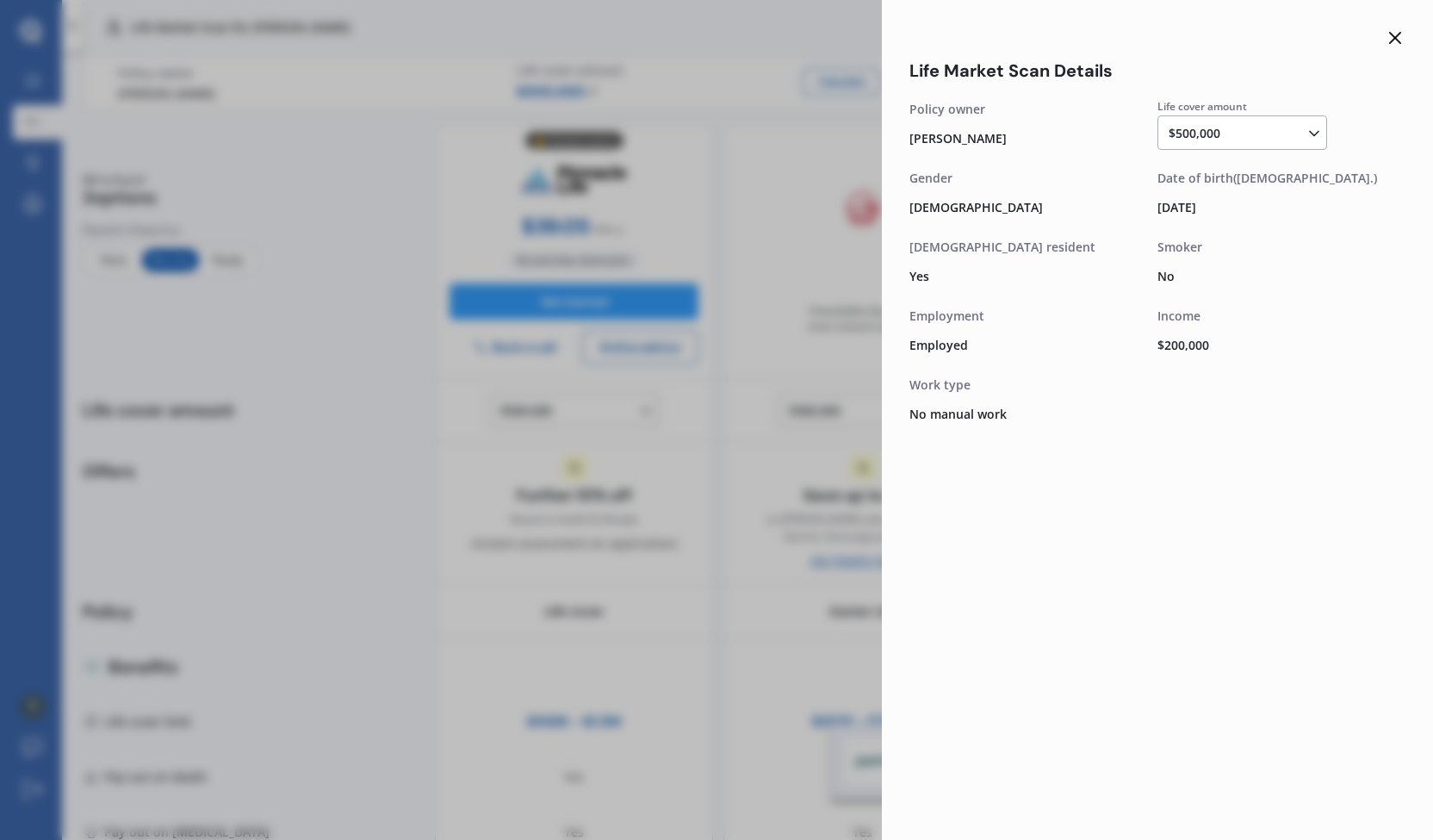
click at [1394, 40] on line at bounding box center [1395, 37] width 10 height 10
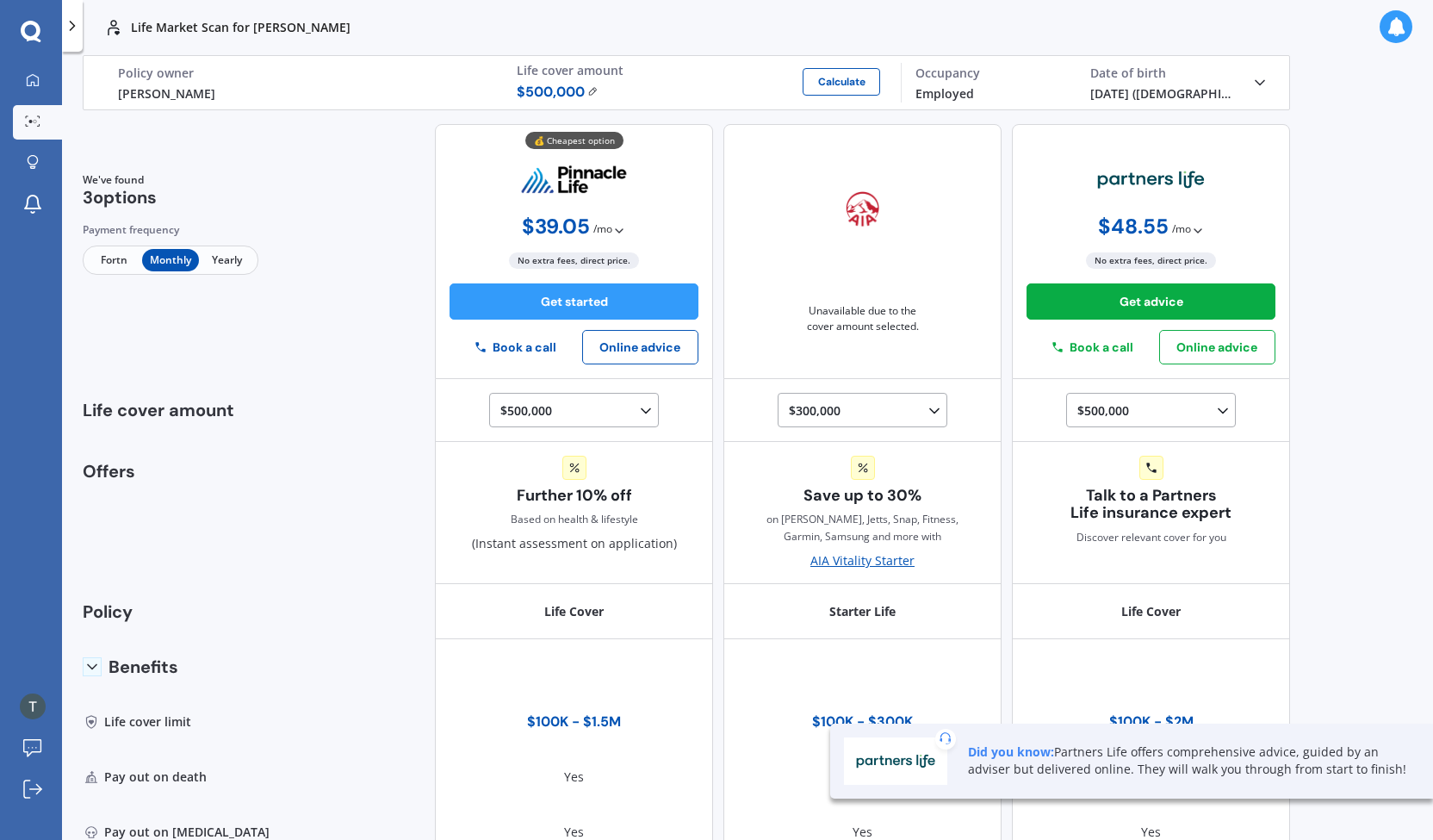
click at [585, 72] on div "Life cover amount" at bounding box center [702, 70] width 371 height 16
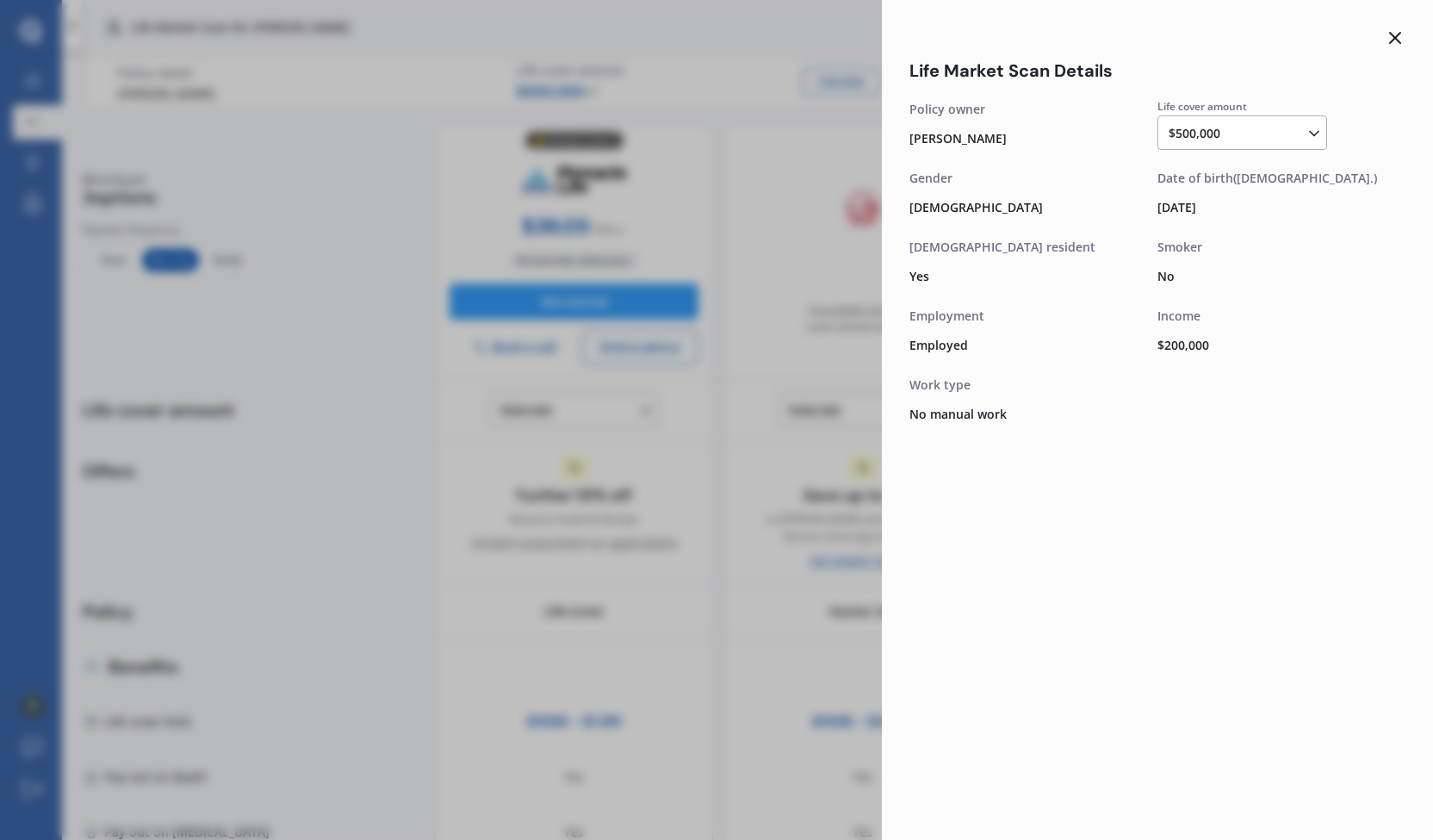
click at [1397, 34] on icon at bounding box center [1396, 37] width 21 height 21
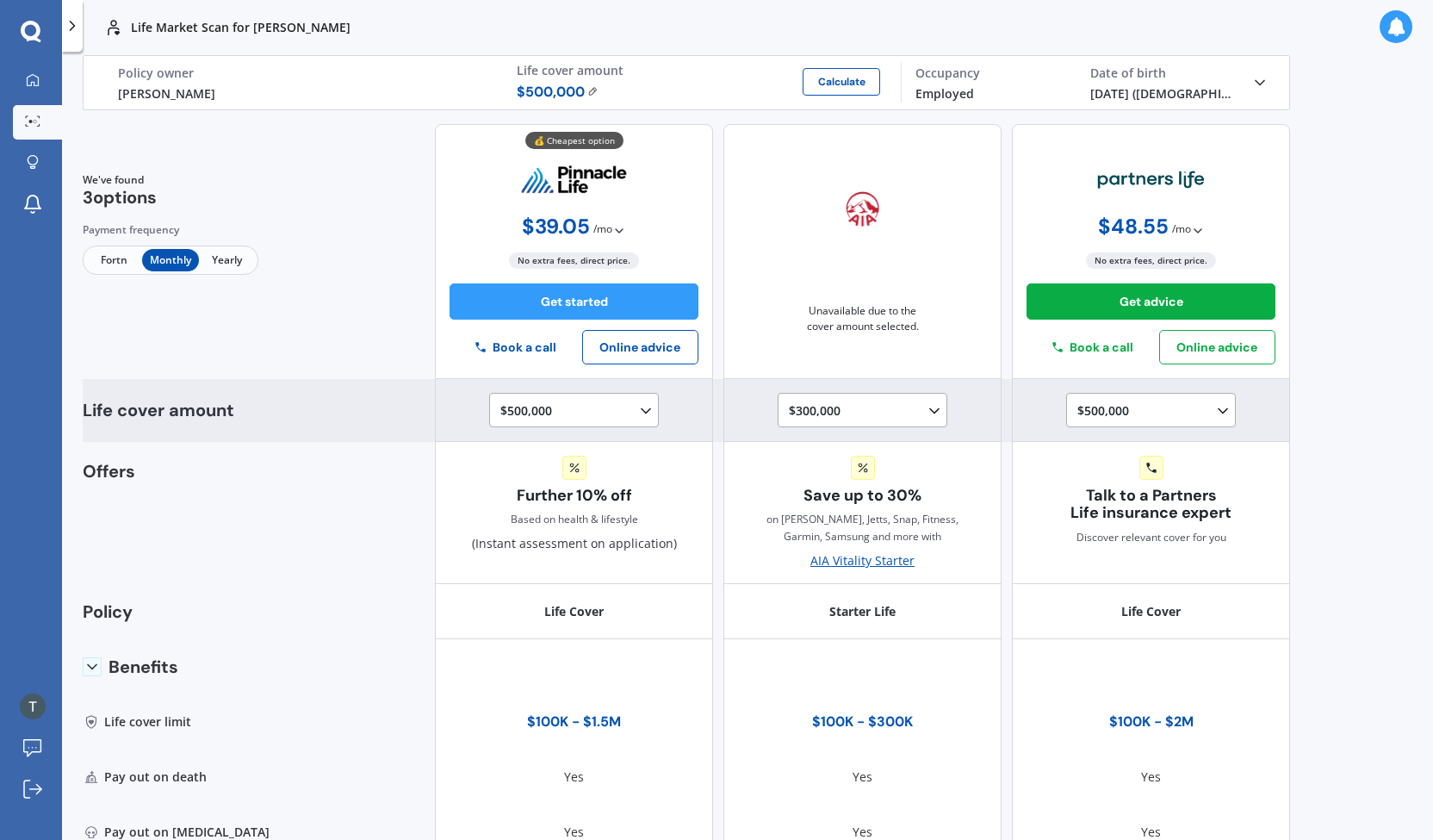
scroll to position [172, 0]
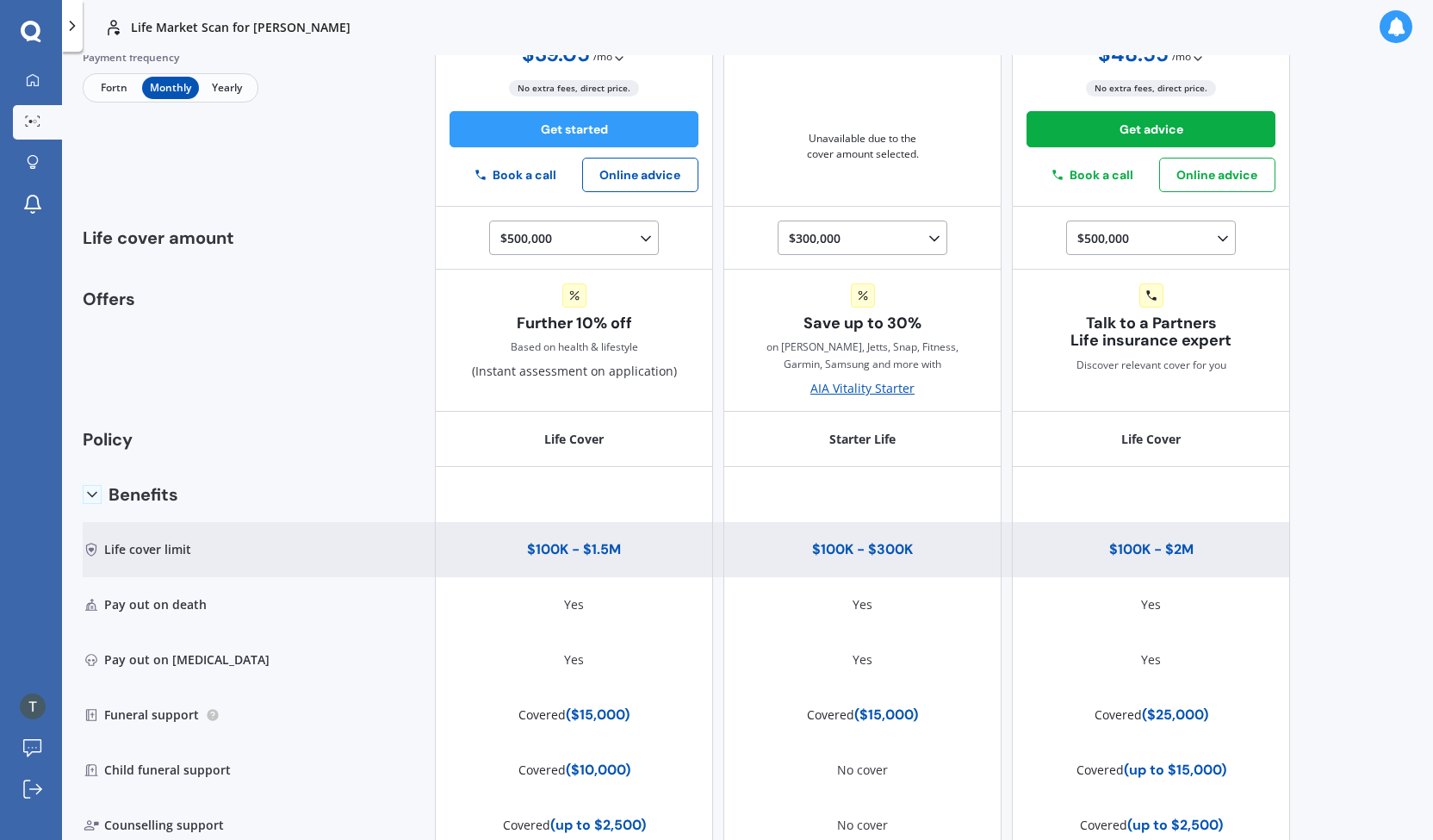
click at [172, 554] on div "Life cover limit" at bounding box center [176, 549] width 188 height 55
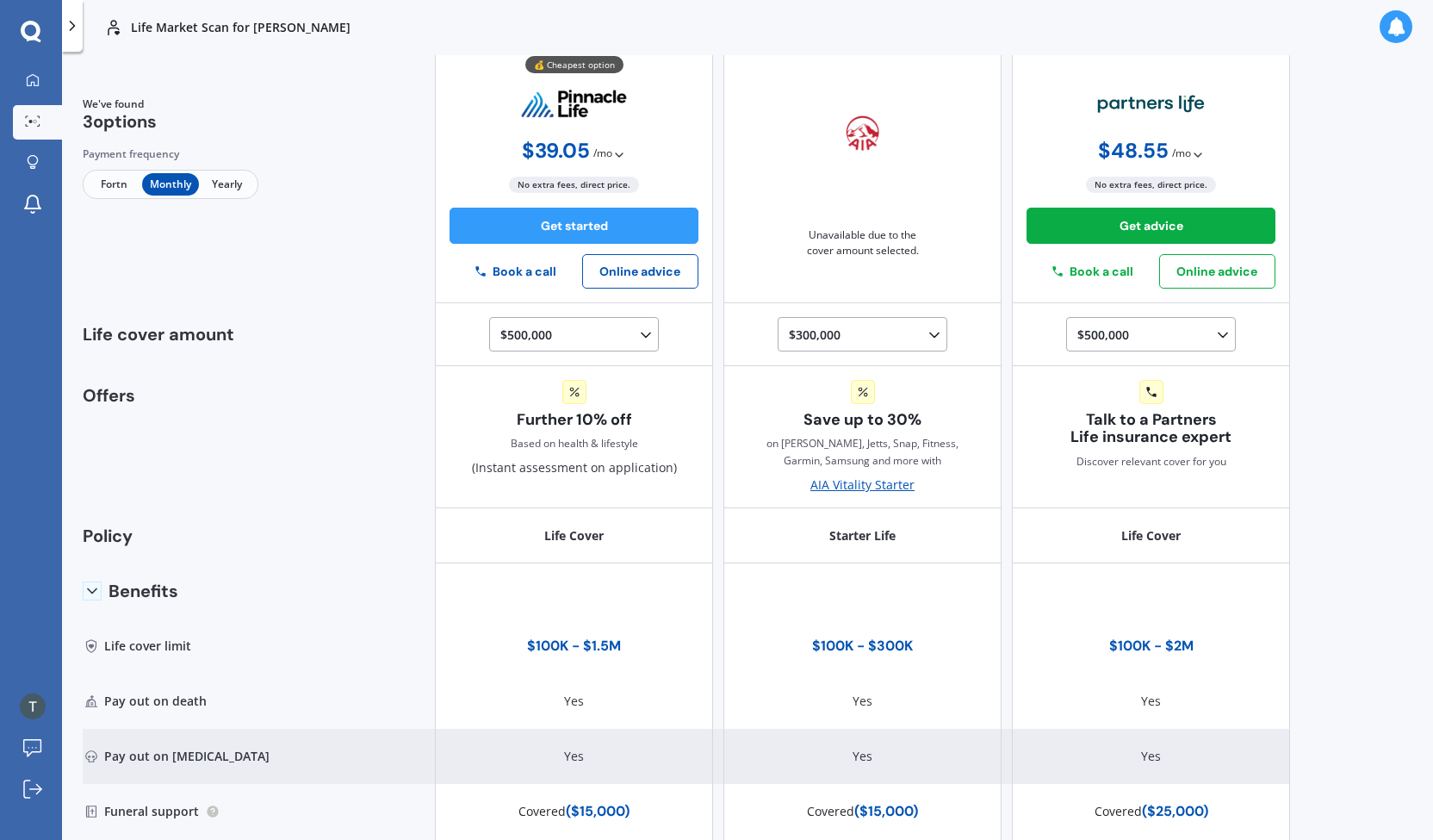
scroll to position [0, 0]
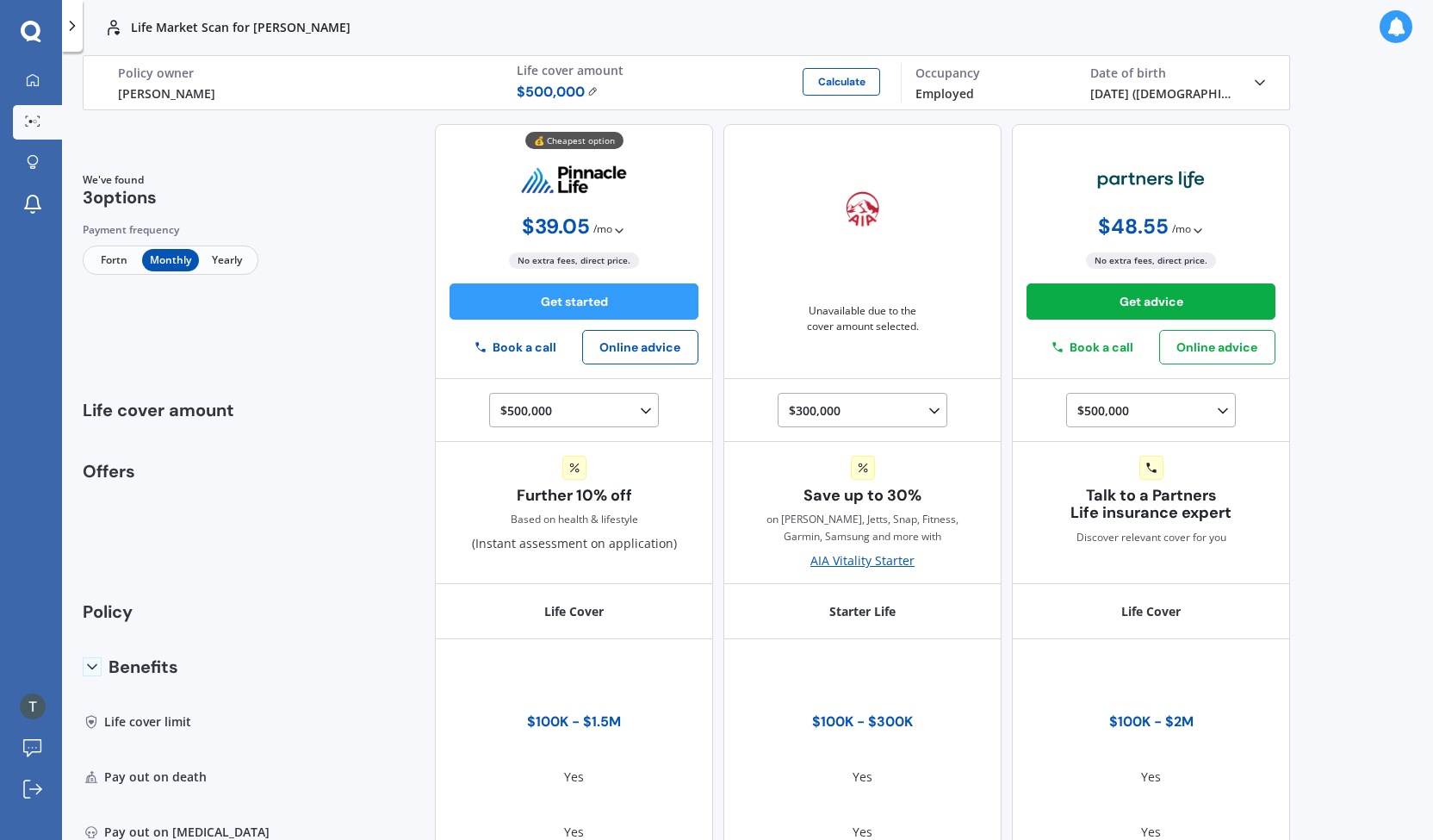
click at [999, 88] on div "Employed" at bounding box center [989, 93] width 147 height 18
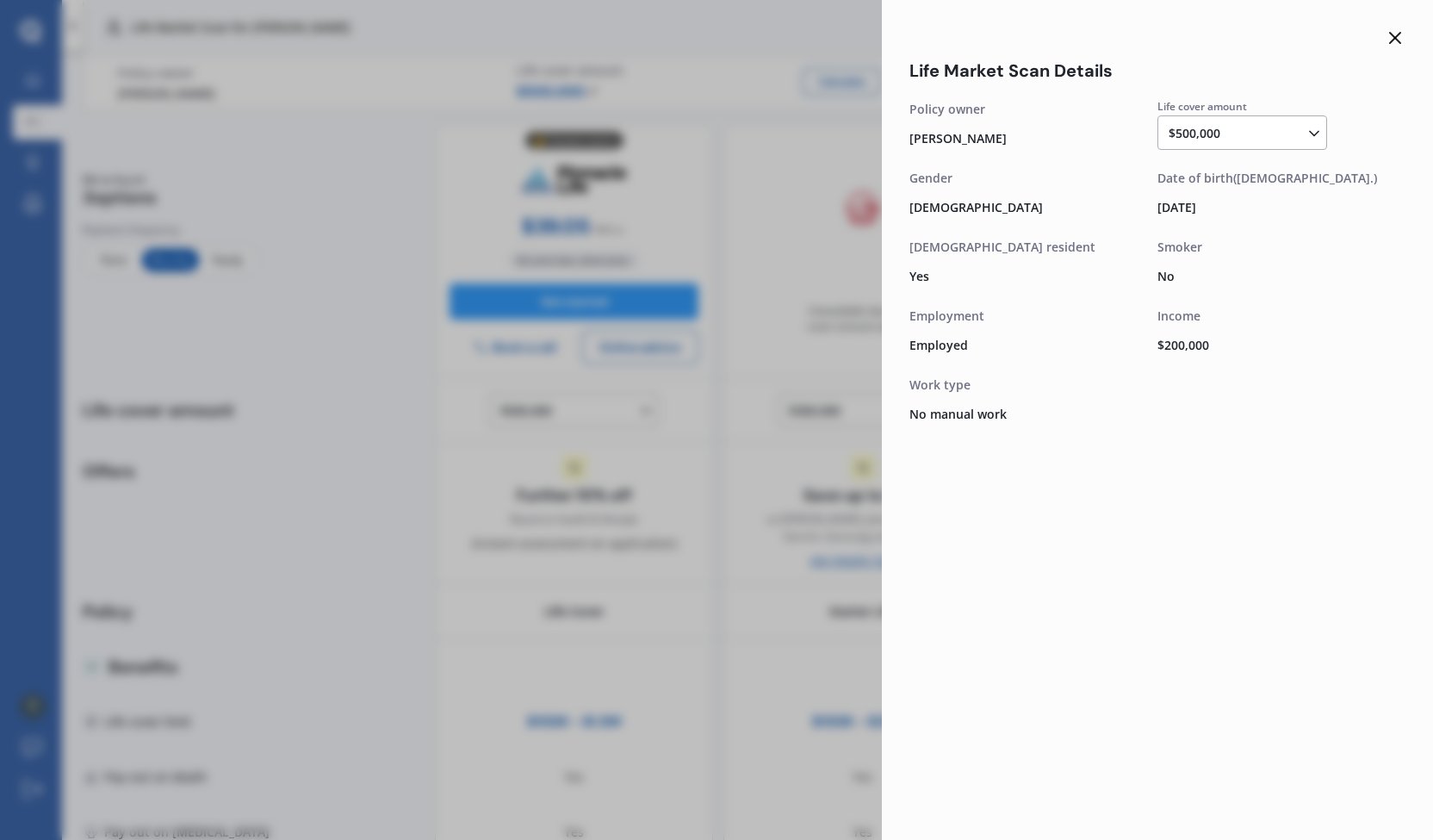
click at [489, 115] on div "Life Market Scan Details Life cover amount $500,000 $100,000 $150,000 $200,000 …" at bounding box center [716, 420] width 1433 height 840
click at [438, 84] on div "Life Market Scan Details Life cover amount $500,000 $100,000 $150,000 $200,000 …" at bounding box center [716, 420] width 1433 height 840
click at [1397, 42] on icon at bounding box center [1396, 37] width 21 height 21
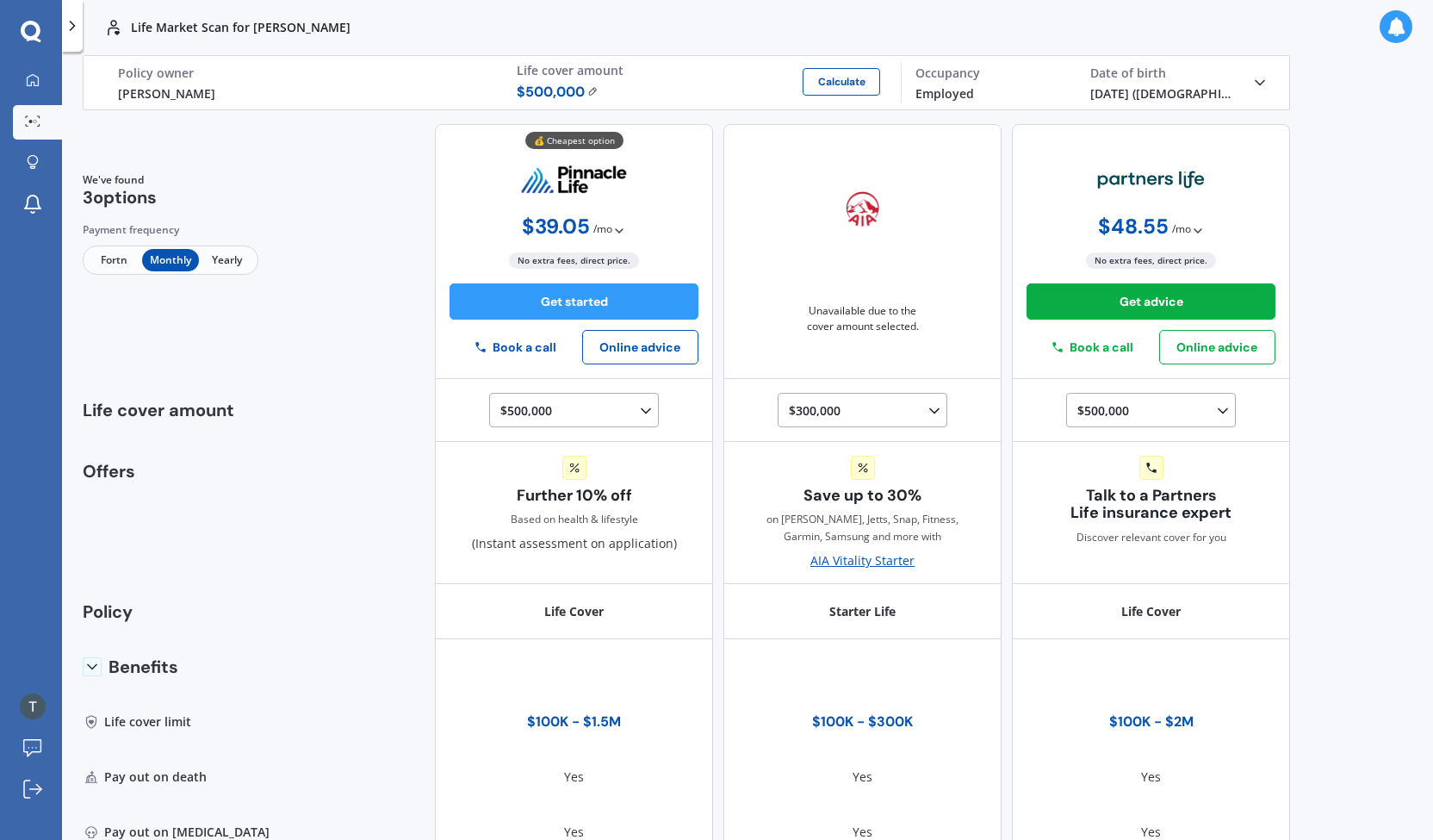
click at [65, 32] on icon at bounding box center [72, 25] width 17 height 17
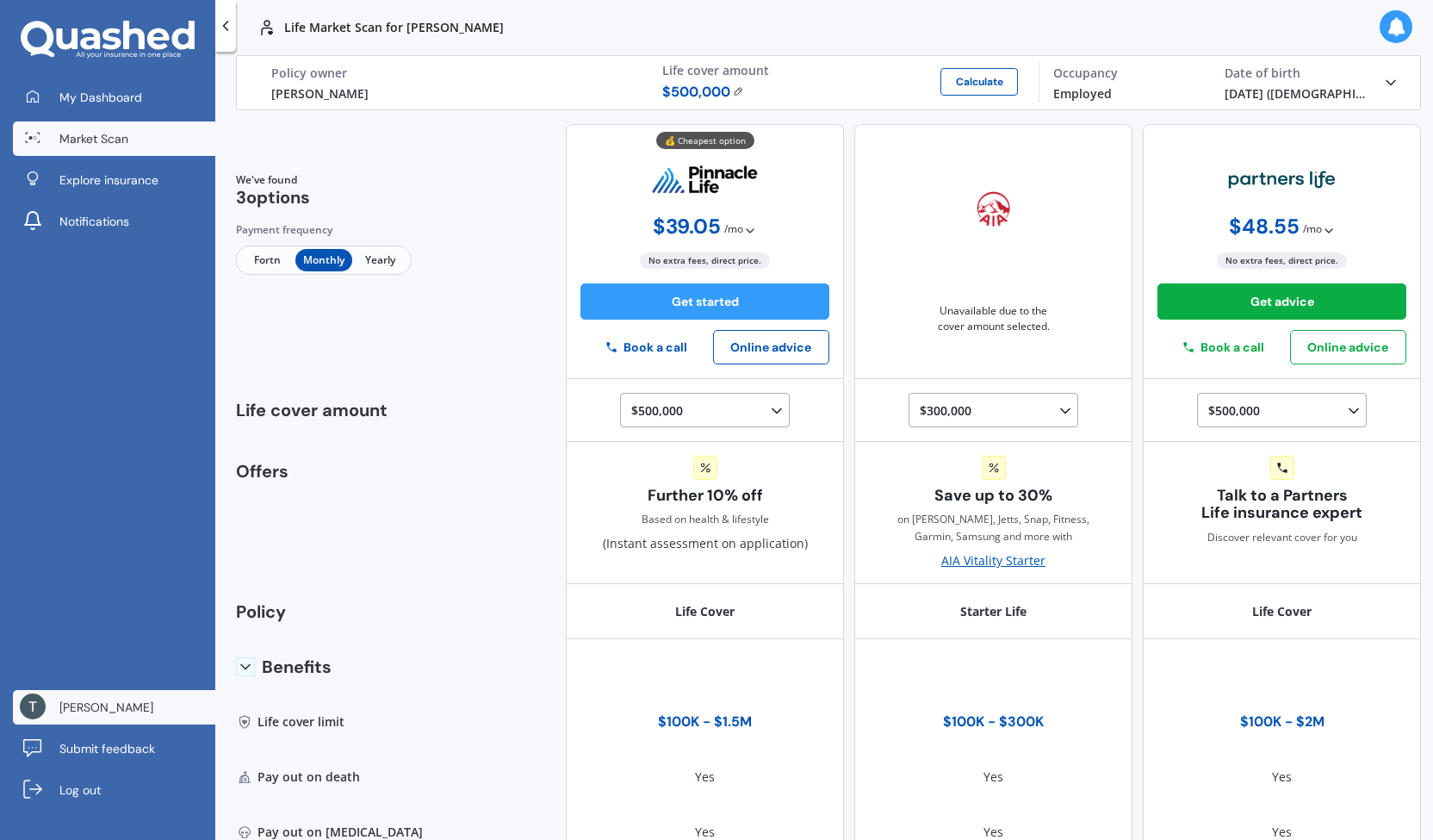
click at [114, 700] on span "[PERSON_NAME]" at bounding box center [107, 707] width 94 height 17
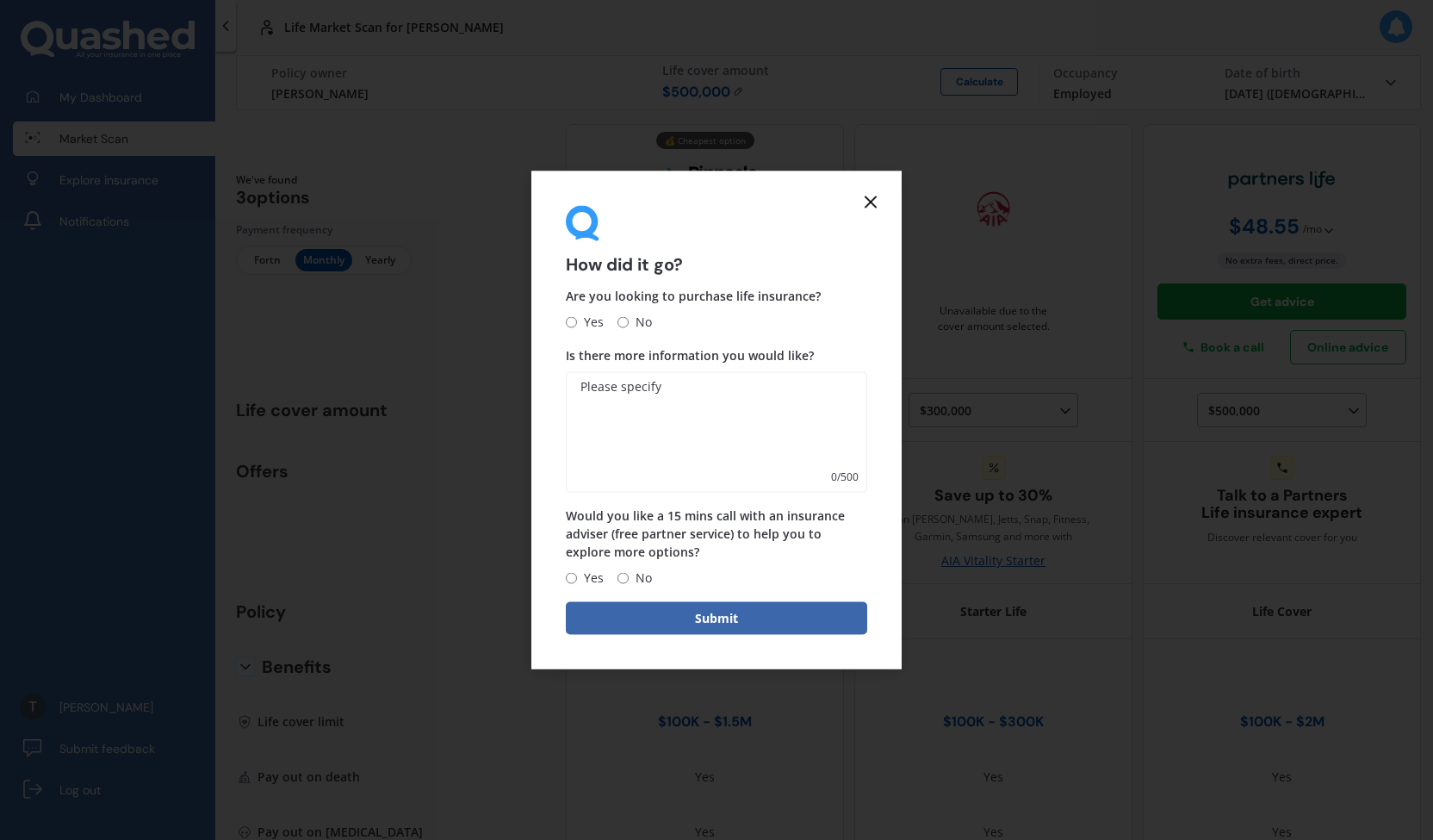
click at [584, 321] on span "Yes" at bounding box center [590, 322] width 27 height 21
click at [577, 321] on input "Yes" at bounding box center [572, 322] width 11 height 11
radio input "true"
click at [862, 210] on icon at bounding box center [871, 201] width 21 height 21
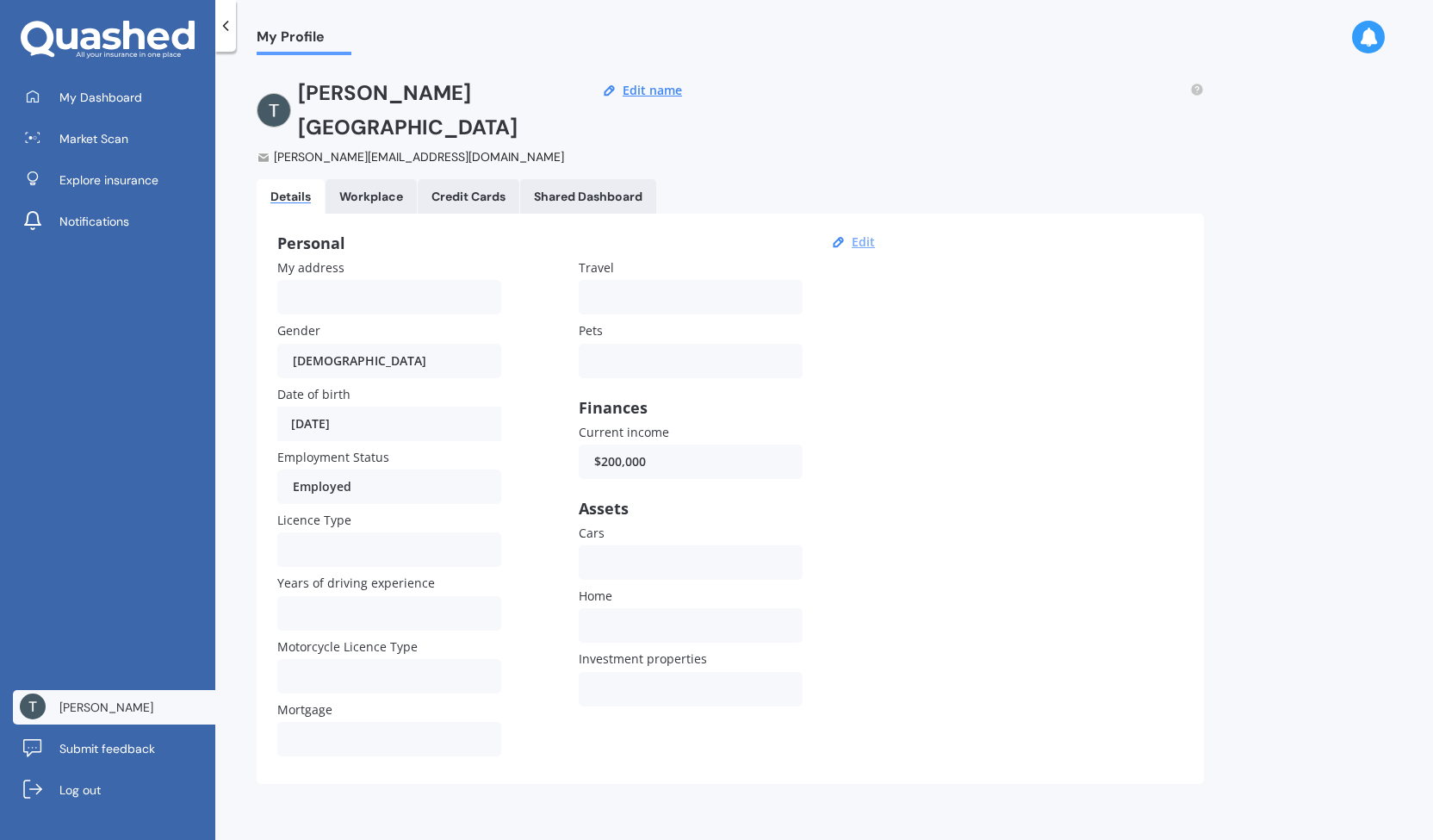
click at [874, 234] on button "Edit" at bounding box center [863, 241] width 34 height 16
select select "02"
select select "04"
select select "1984"
click at [389, 343] on div "[DEMOGRAPHIC_DATA]" at bounding box center [378, 360] width 170 height 35
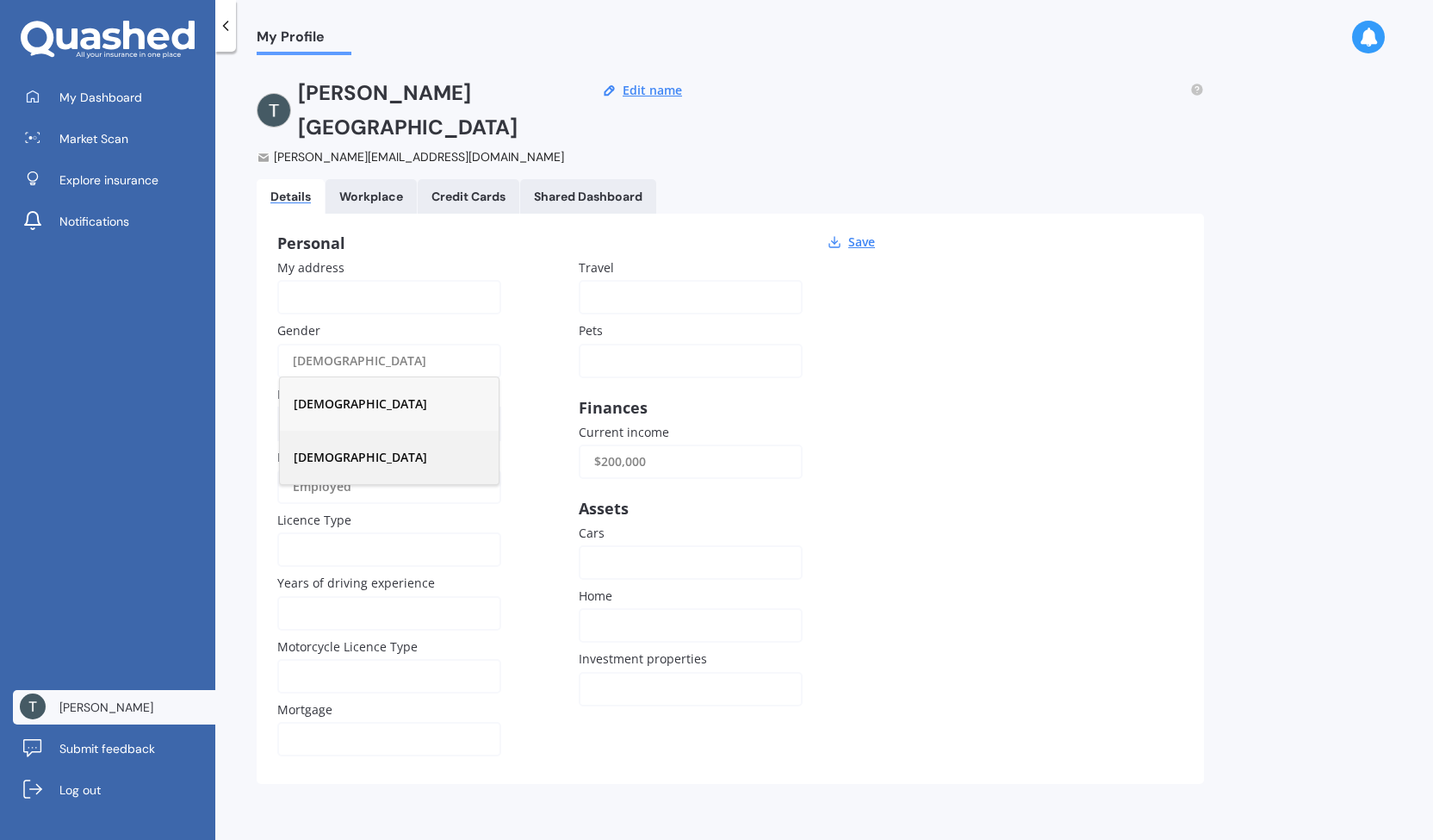
click at [345, 430] on div "[DEMOGRAPHIC_DATA]" at bounding box center [389, 456] width 219 height 53
click at [861, 234] on button "Save" at bounding box center [862, 241] width 37 height 16
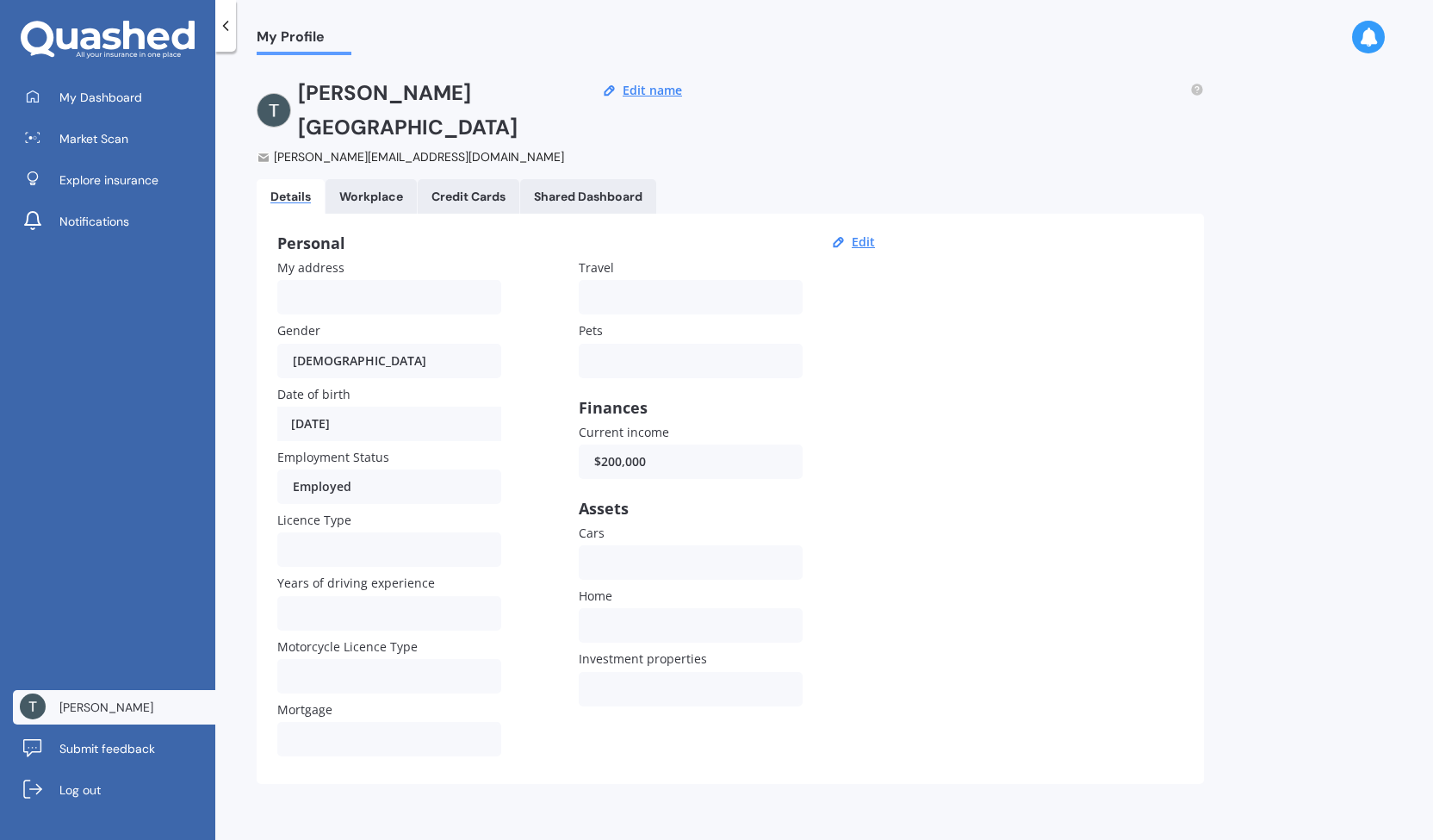
click at [359, 407] on div "[DATE]" at bounding box center [389, 424] width 224 height 35
click at [356, 407] on div "[DATE]" at bounding box center [389, 424] width 224 height 35
click at [344, 407] on div "[DATE]" at bounding box center [389, 424] width 224 height 35
click at [342, 407] on div "[DATE]" at bounding box center [389, 424] width 224 height 35
click at [839, 234] on div "Personal" at bounding box center [579, 242] width 603 height 17
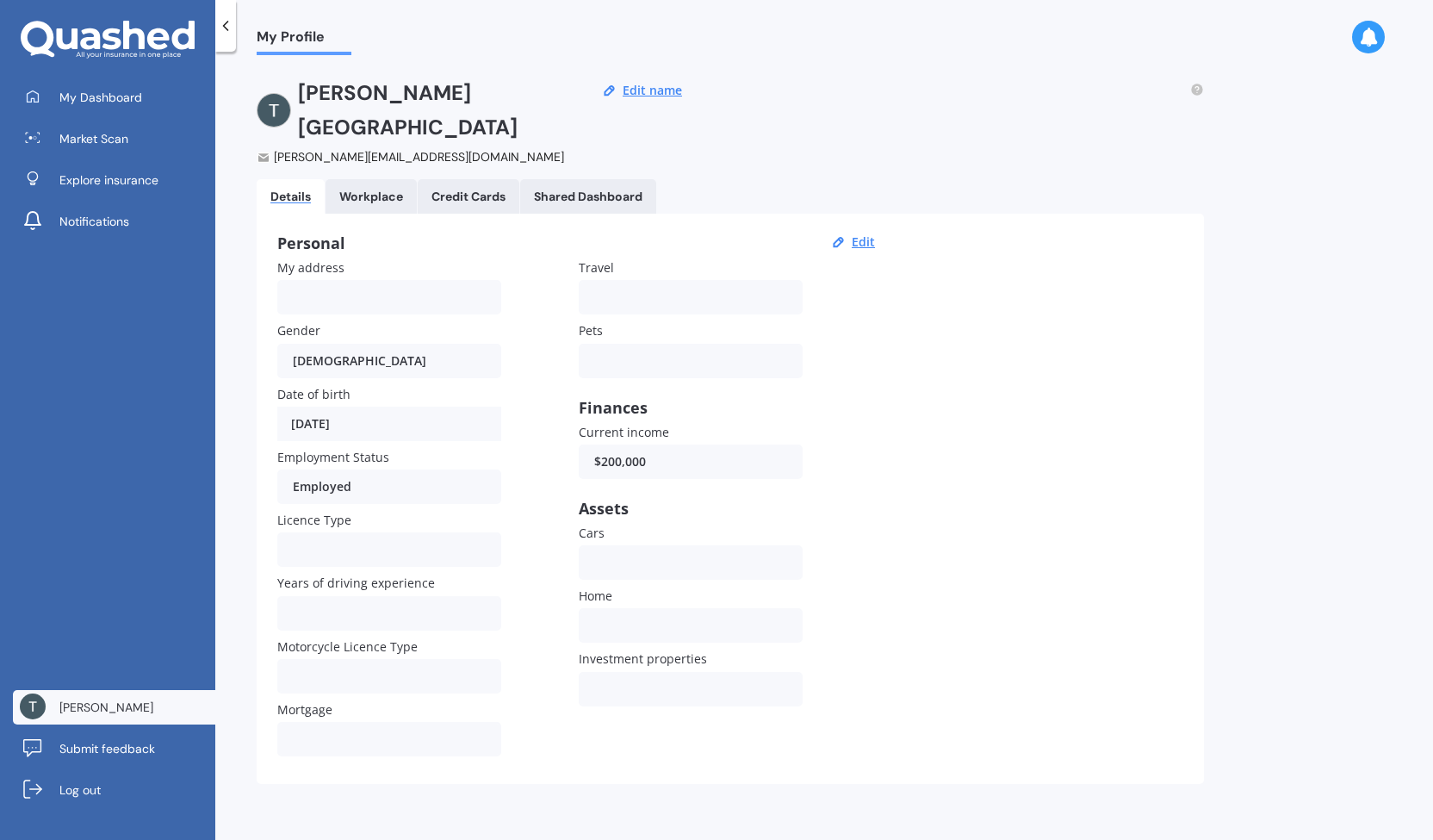
click at [846, 234] on div "Edit" at bounding box center [856, 241] width 49 height 16
click at [860, 234] on button "Edit" at bounding box center [863, 241] width 34 height 16
select select "02"
select select "04"
click at [448, 408] on select "YYYY 2009 2008 2007 2006 2005 2004 2003 2002 2001 2000 1999 1998 1997 1996 1995…" at bounding box center [466, 423] width 66 height 31
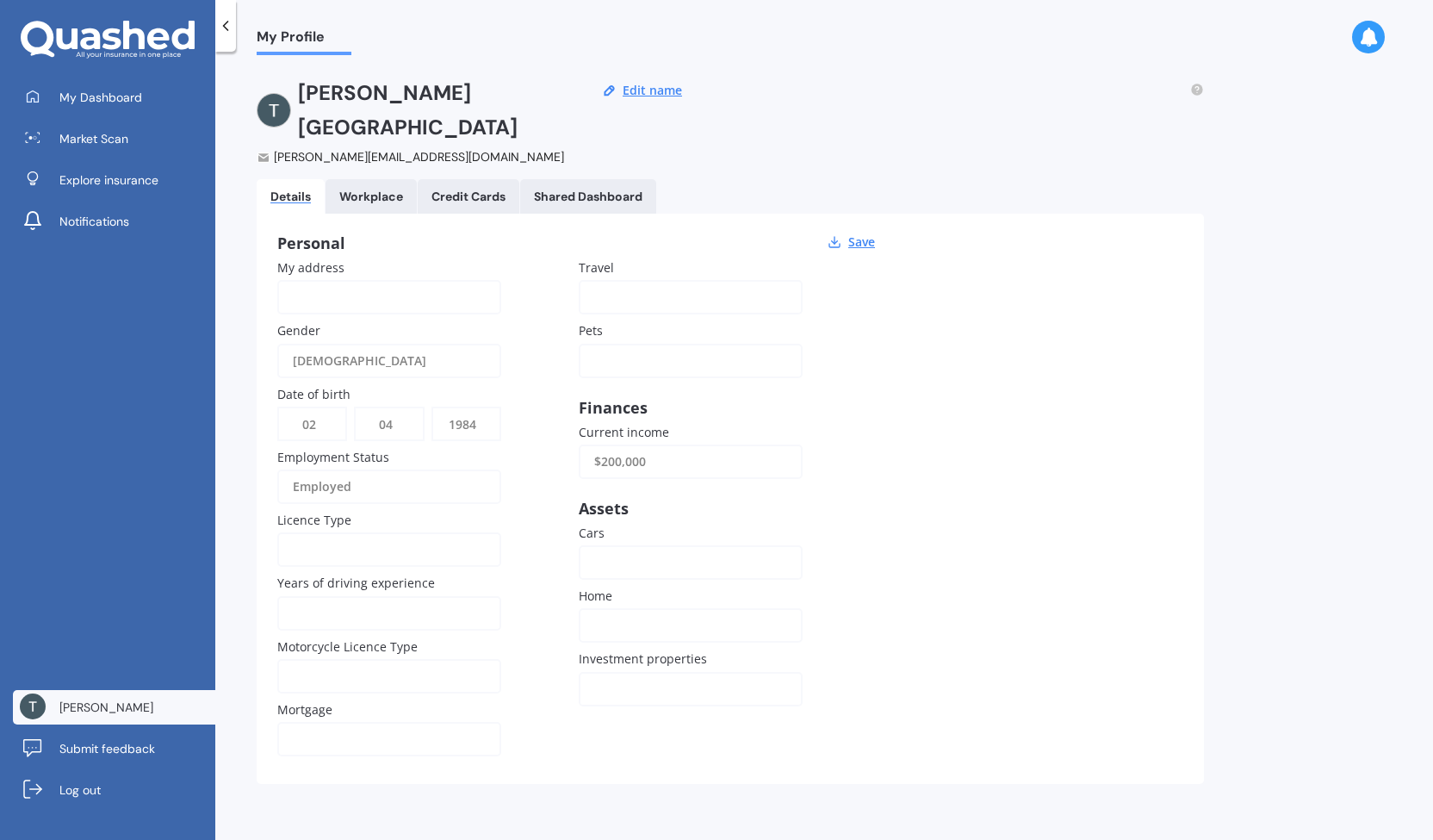
select select "1987"
click at [433, 408] on select "YYYY 2009 2008 2007 2006 2005 2004 2003 2002 2001 2000 1999 1998 1997 1996 1995…" at bounding box center [466, 423] width 66 height 31
click at [861, 234] on button "Save" at bounding box center [862, 241] width 37 height 16
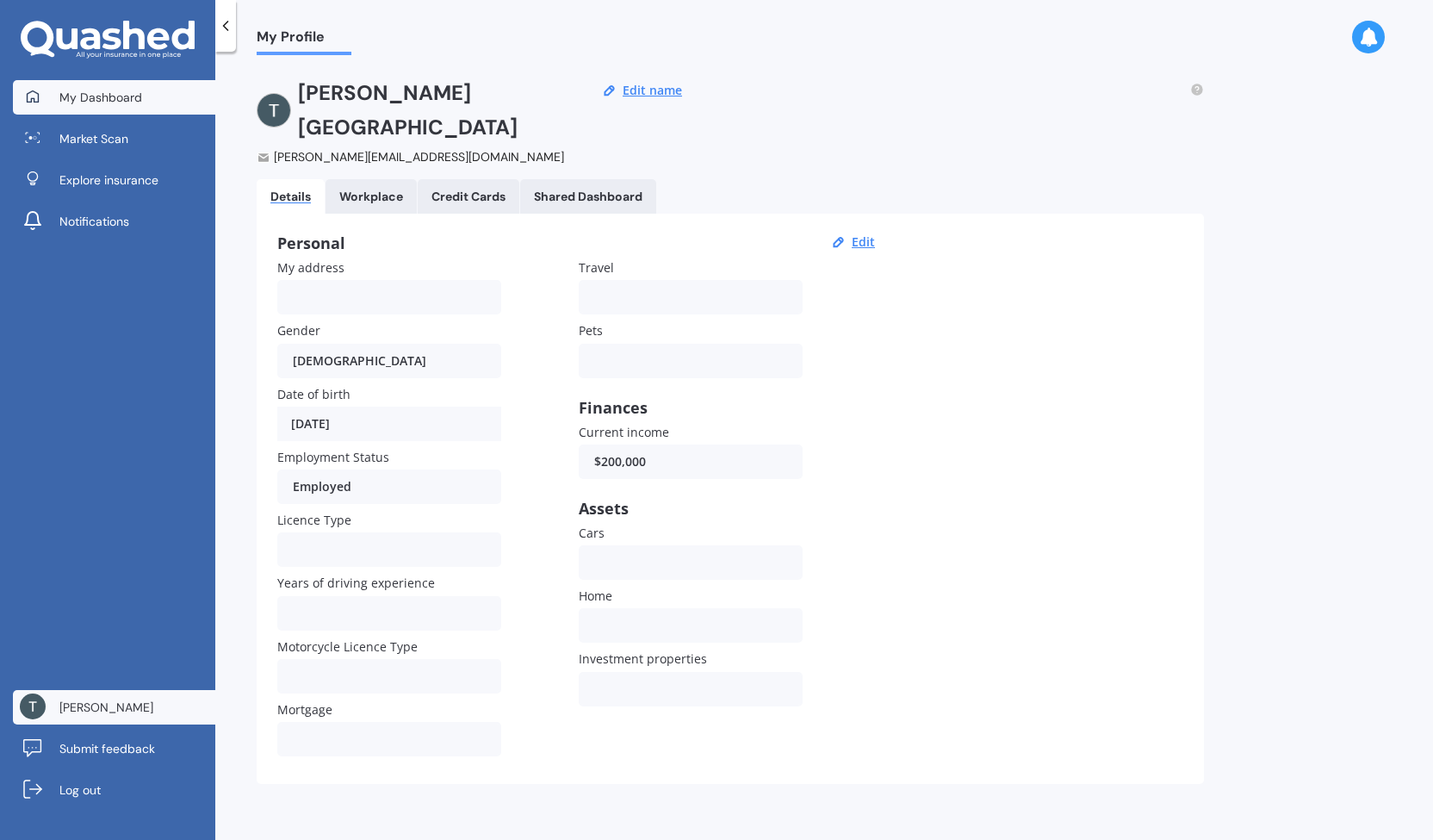
click at [81, 97] on span "My Dashboard" at bounding box center [101, 97] width 82 height 17
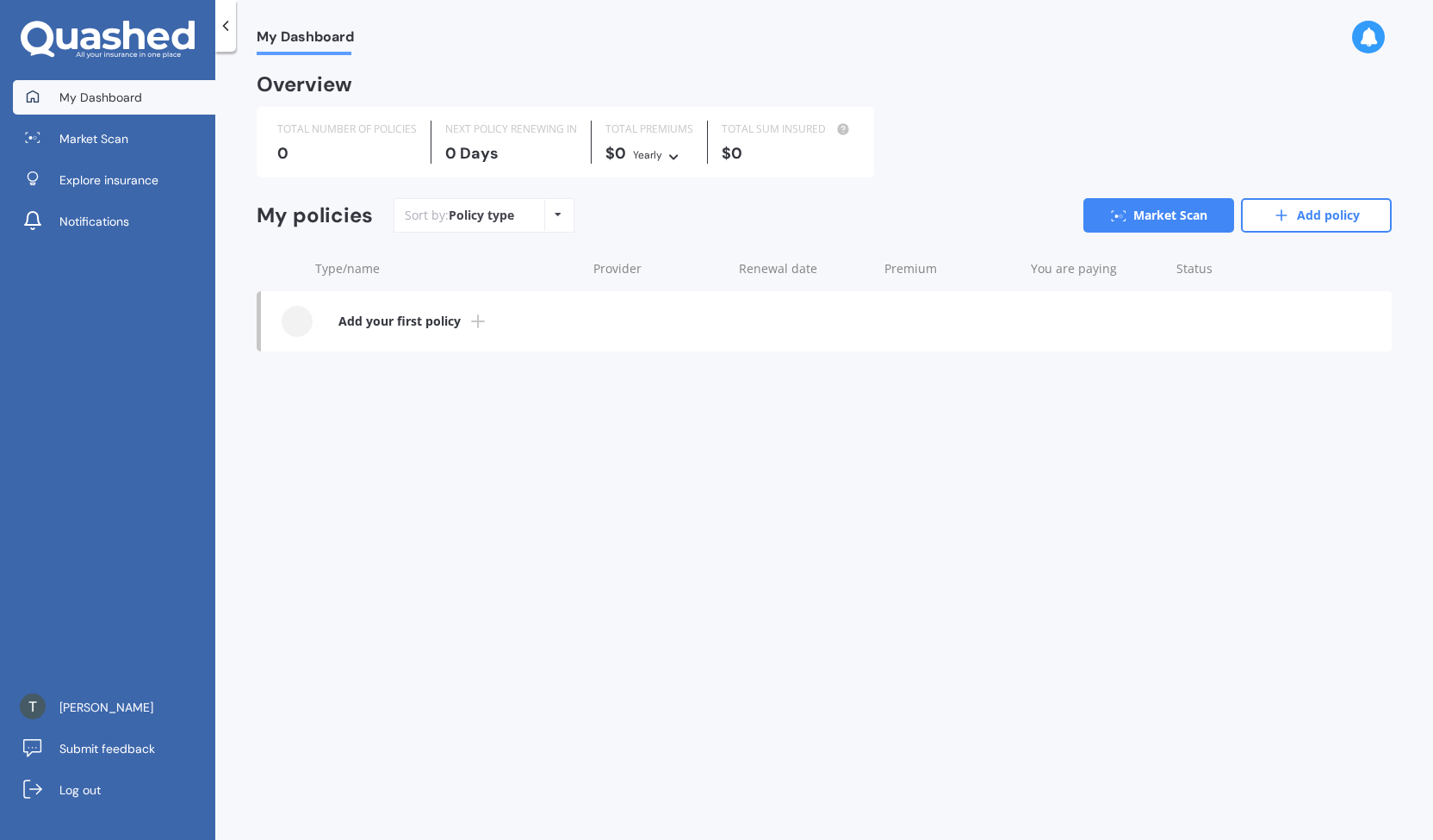
click at [557, 215] on icon at bounding box center [557, 214] width 7 height 10
click at [557, 215] on icon at bounding box center [557, 214] width 7 height 10
click at [135, 152] on link "Market Scan" at bounding box center [114, 138] width 202 height 35
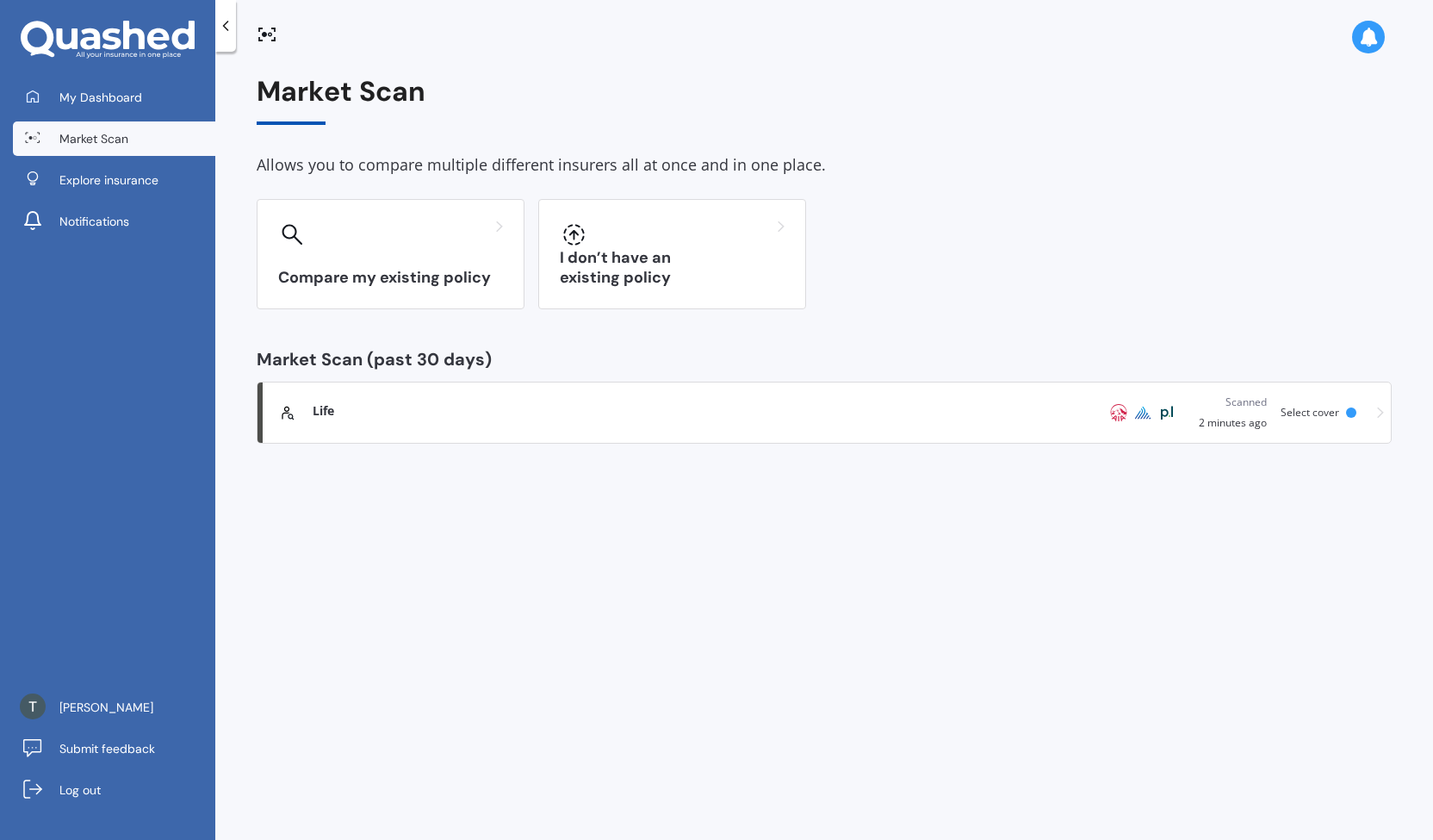
click at [796, 402] on div "Life" at bounding box center [685, 411] width 745 height 17
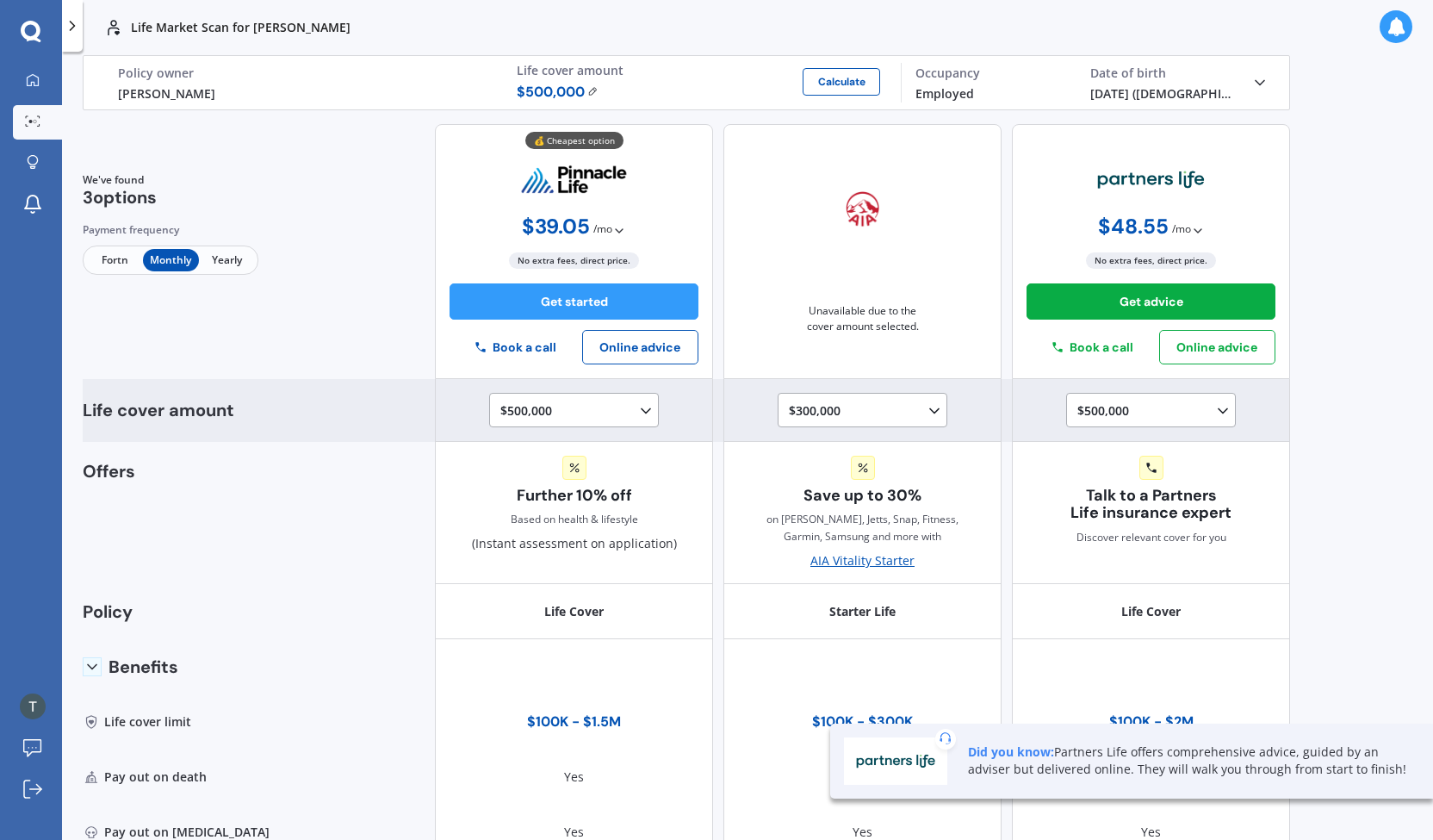
click at [641, 390] on div "$500,000 $100,000 $150,000 $200,000 $250,000 $300,000 $350,000 $400,000 $500,00…" at bounding box center [573, 410] width 278 height 63
click at [642, 409] on polyline at bounding box center [645, 410] width 8 height 5
click at [591, 529] on div "$1,000,000" at bounding box center [577, 521] width 152 height 31
